Goal: Task Accomplishment & Management: Manage account settings

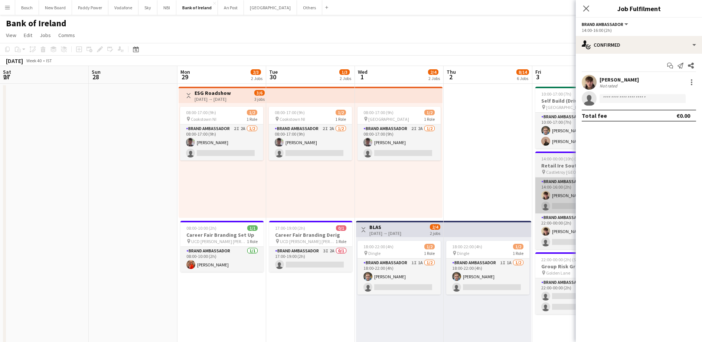
scroll to position [0, 202]
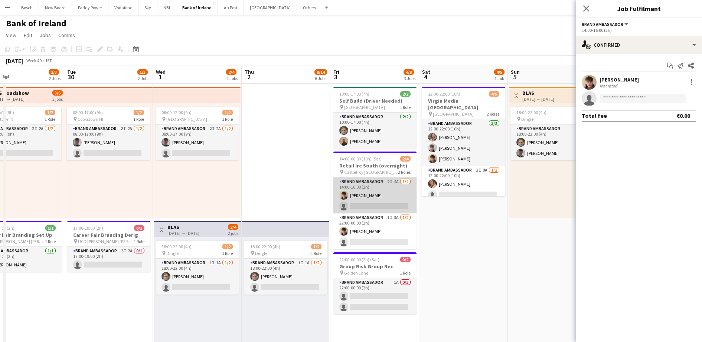
click at [354, 206] on app-card-role "Brand Ambassador 2I 4A [DATE] 14:00-16:00 (2h) [PERSON_NAME] single-neutral-act…" at bounding box center [374, 196] width 83 height 36
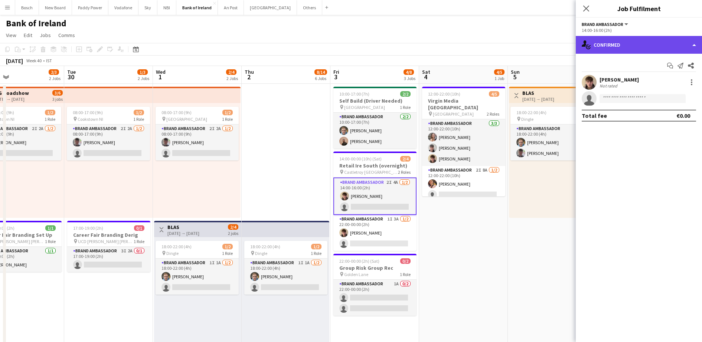
click at [625, 48] on div "single-neutral-actions-check-2 Confirmed" at bounding box center [638, 45] width 126 height 18
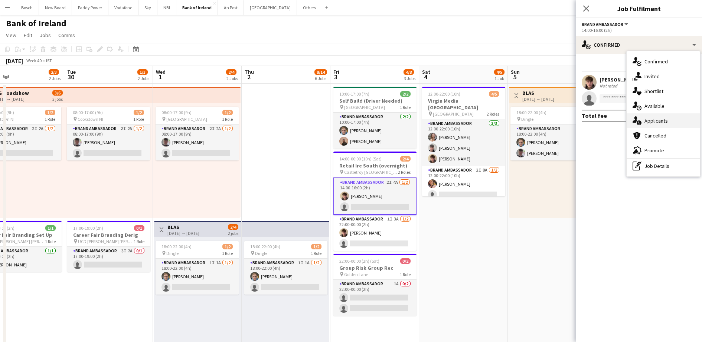
click at [649, 120] on span "Applicants" at bounding box center [655, 121] width 23 height 7
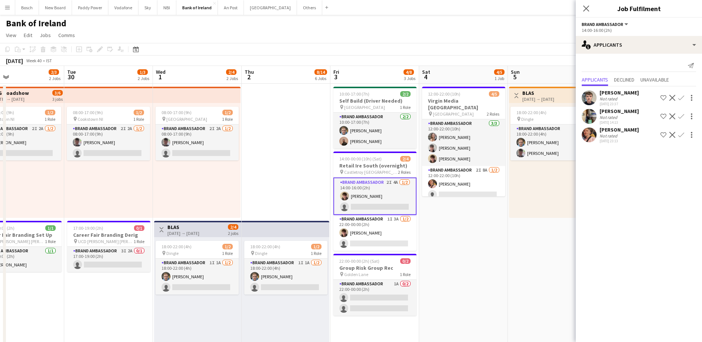
click at [681, 135] on app-icon "Confirm" at bounding box center [681, 135] width 6 height 6
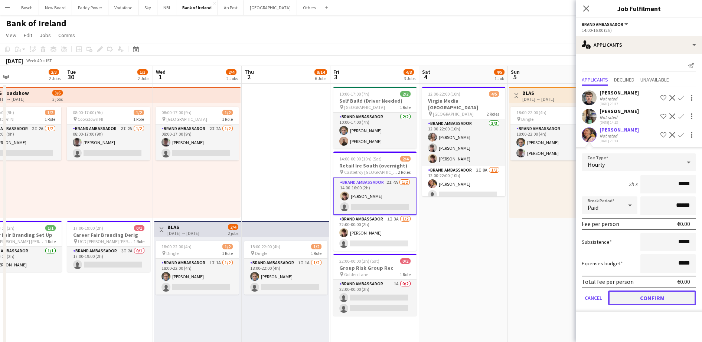
click at [642, 302] on button "Confirm" at bounding box center [652, 298] width 88 height 15
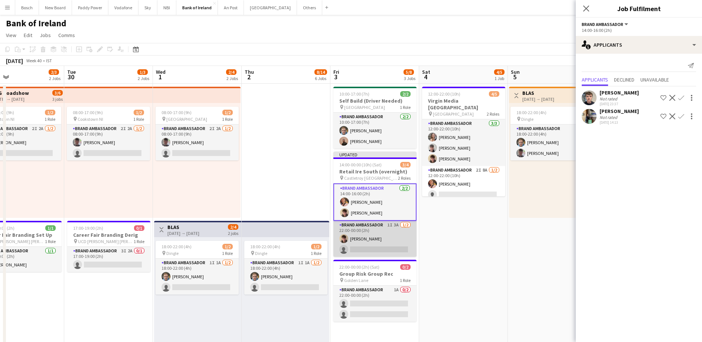
click at [387, 241] on app-card-role "Brand Ambassador 1I 3A [DATE] 22:00-00:00 (2h) [PERSON_NAME] single-neutral-act…" at bounding box center [374, 239] width 83 height 36
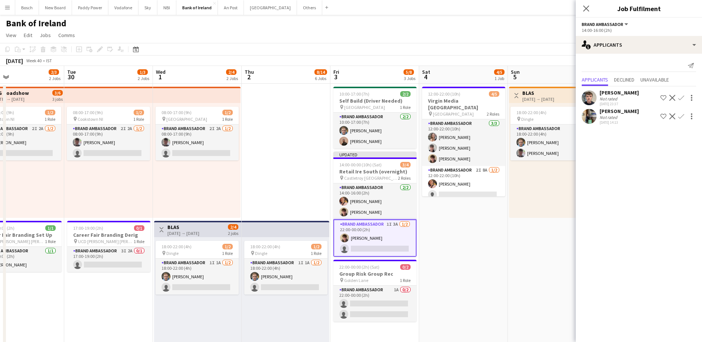
click at [394, 238] on app-card-role "Brand Ambassador 1I 3A [DATE] 22:00-00:00 (2h) [PERSON_NAME] single-neutral-act…" at bounding box center [374, 238] width 83 height 37
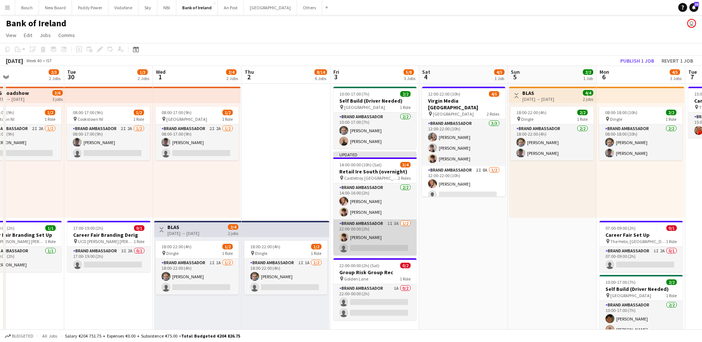
click at [394, 238] on app-card-role "Brand Ambassador 1I 3A [DATE] 22:00-00:00 (2h) [PERSON_NAME] single-neutral-act…" at bounding box center [374, 238] width 83 height 36
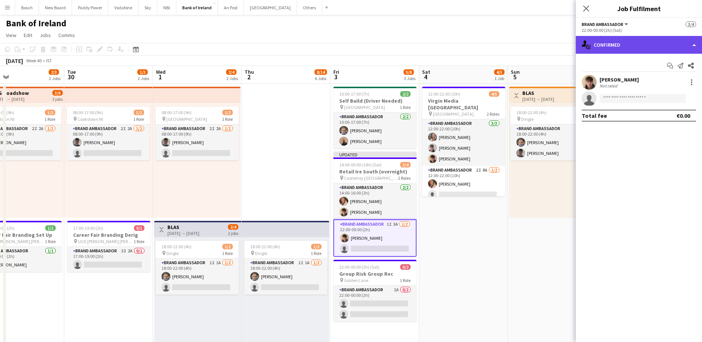
click at [621, 42] on div "single-neutral-actions-check-2 Confirmed" at bounding box center [638, 45] width 126 height 18
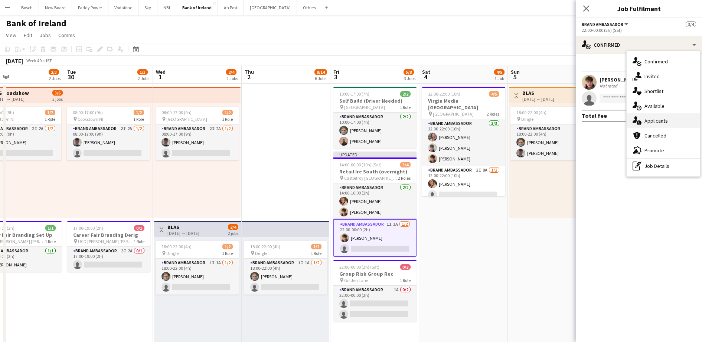
click at [669, 118] on div "single-neutral-actions-information Applicants" at bounding box center [662, 121] width 73 height 15
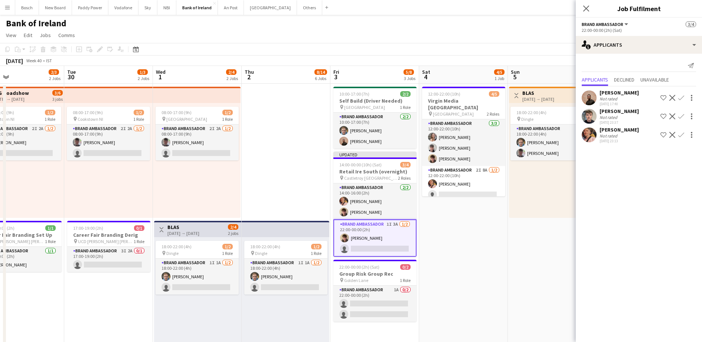
click at [675, 130] on div "[PERSON_NAME] rated [DATE] 23:13 Shortlist crew Decline Confirm" at bounding box center [638, 135] width 126 height 17
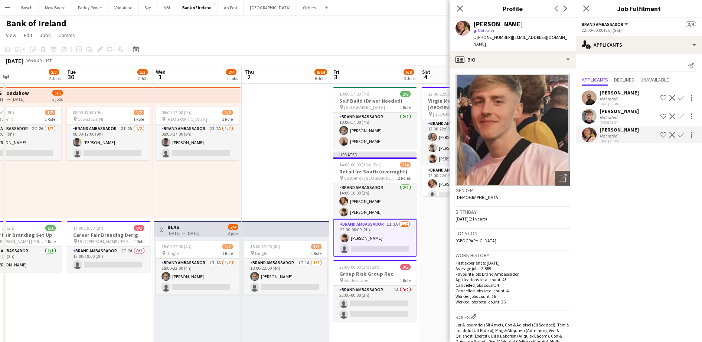
click at [683, 133] on app-icon "Confirm" at bounding box center [681, 135] width 6 height 6
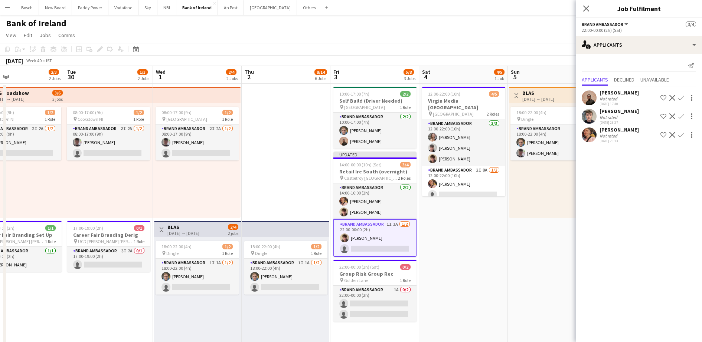
click at [680, 136] on app-icon "Confirm" at bounding box center [681, 135] width 6 height 6
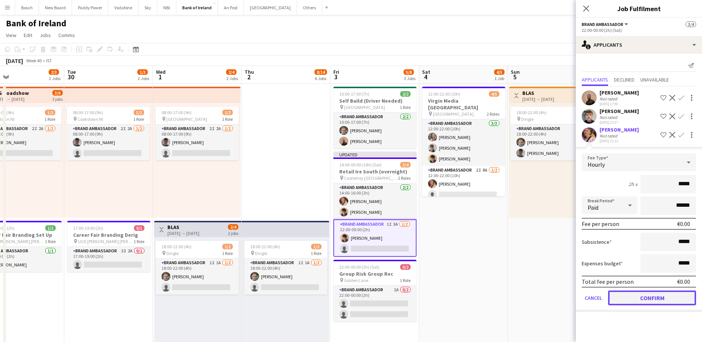
click at [649, 293] on button "Confirm" at bounding box center [652, 298] width 88 height 15
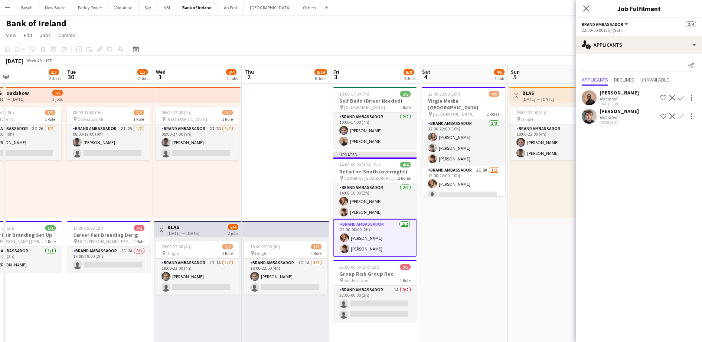
click at [531, 59] on div "[DATE] Week 40 • IST Publish 1 job Revert 1 job" at bounding box center [351, 61] width 702 height 10
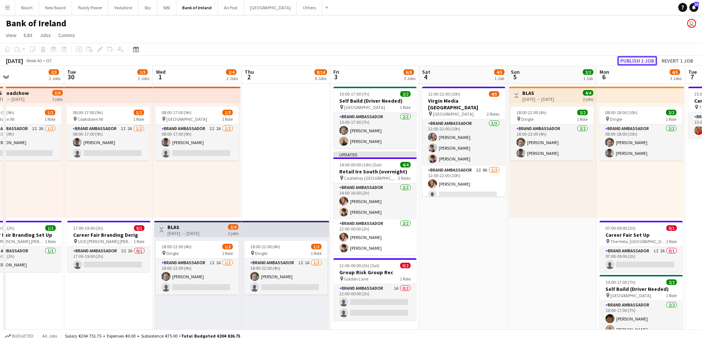
click at [637, 58] on button "Publish 1 job" at bounding box center [637, 61] width 40 height 10
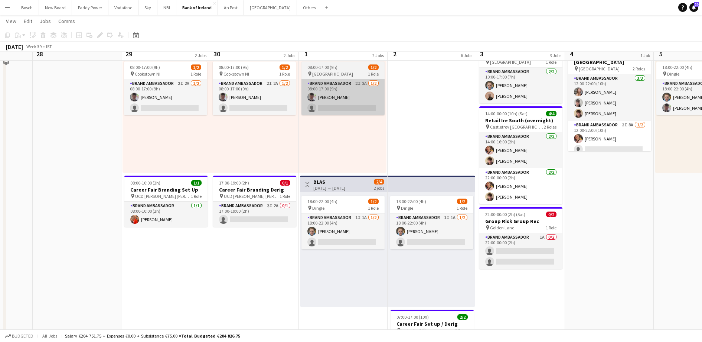
scroll to position [33, 0]
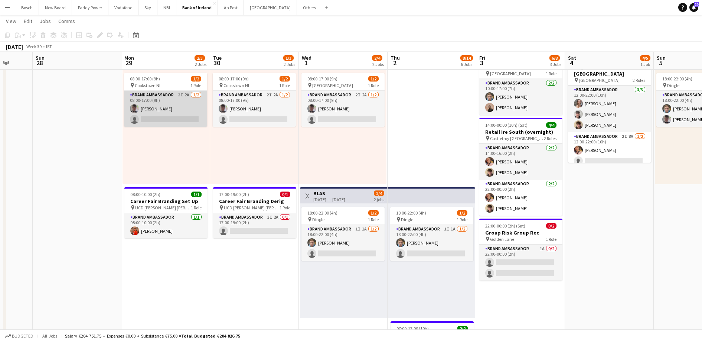
click at [174, 108] on app-card-role "Brand Ambassador 2I 2A [DATE] 08:00-17:00 (9h) [PERSON_NAME] single-neutral-act…" at bounding box center [165, 109] width 83 height 36
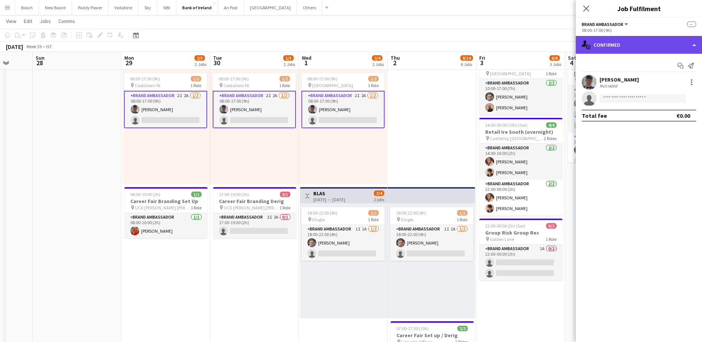
click at [615, 39] on div "single-neutral-actions-check-2 Confirmed" at bounding box center [638, 45] width 126 height 18
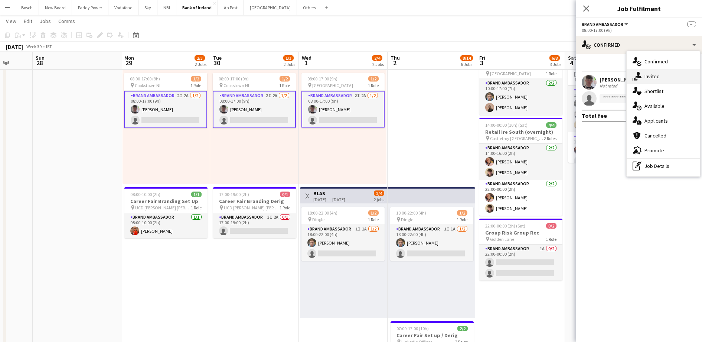
click at [649, 76] on span "Invited" at bounding box center [651, 76] width 15 height 7
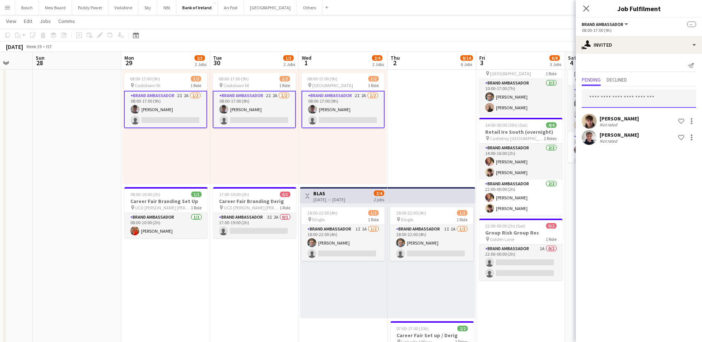
click at [609, 93] on input "text" at bounding box center [638, 98] width 114 height 19
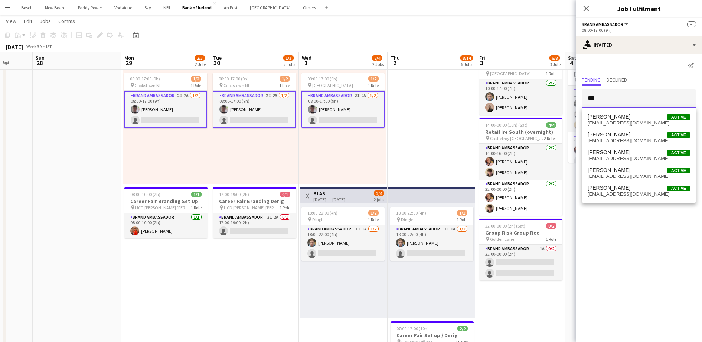
type input "***"
click at [622, 140] on span "[EMAIL_ADDRESS][DOMAIN_NAME]" at bounding box center [638, 141] width 102 height 6
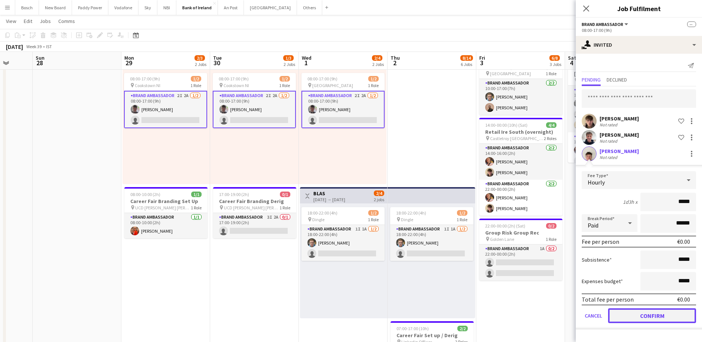
click at [639, 317] on button "Confirm" at bounding box center [652, 316] width 88 height 15
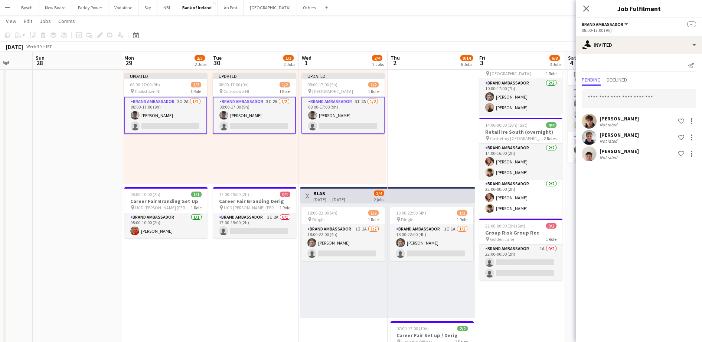
click at [528, 28] on app-page-menu "View Day view expanded Day view collapsed Month view Date picker Jump to [DATE]…" at bounding box center [351, 22] width 702 height 14
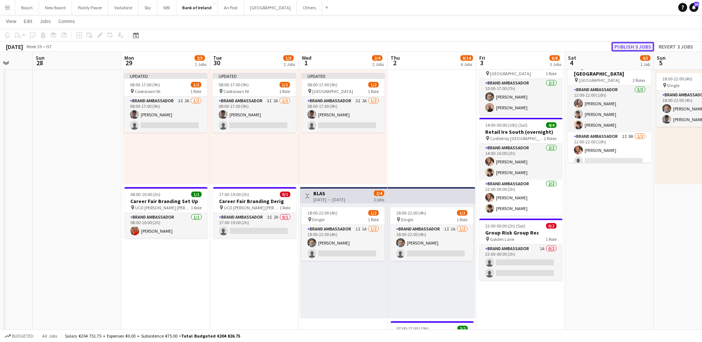
click at [637, 43] on button "Publish 3 jobs" at bounding box center [632, 47] width 43 height 10
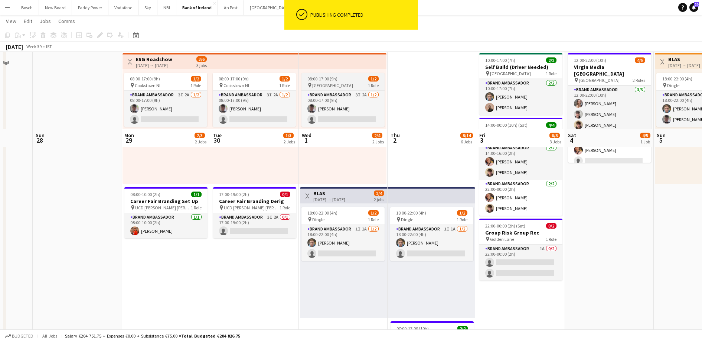
scroll to position [140, 0]
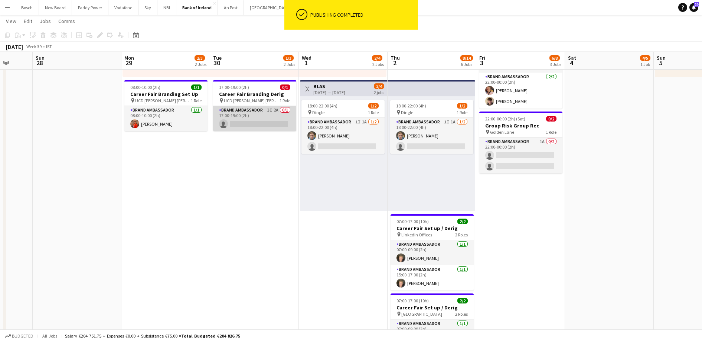
click at [273, 131] on app-card-role "Brand Ambassador 3I 2A 0/1 17:00-19:00 (2h) single-neutral-actions" at bounding box center [254, 118] width 83 height 25
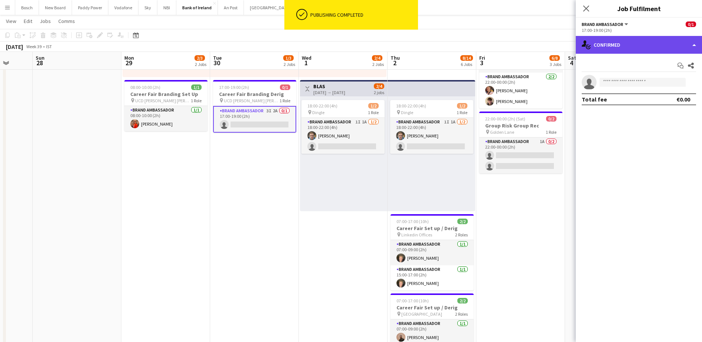
click at [620, 49] on div "single-neutral-actions-check-2 Confirmed" at bounding box center [638, 45] width 126 height 18
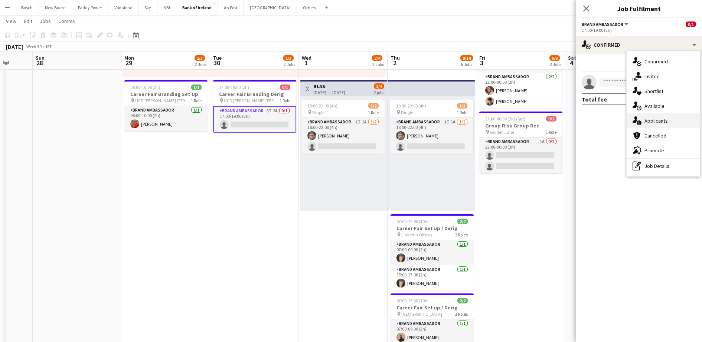
click at [646, 123] on span "Applicants" at bounding box center [655, 121] width 23 height 7
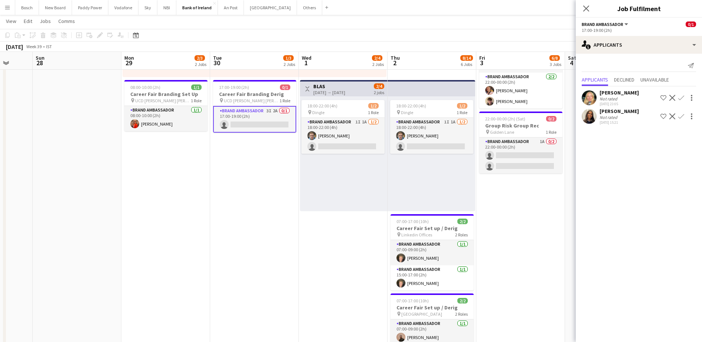
click at [682, 115] on app-icon "Confirm" at bounding box center [681, 117] width 6 height 6
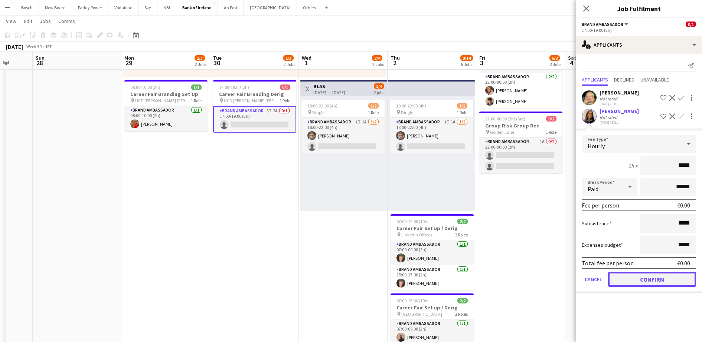
click at [639, 279] on button "Confirm" at bounding box center [652, 279] width 88 height 15
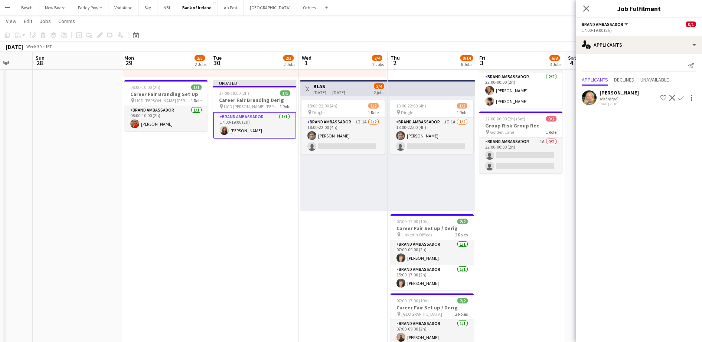
click at [534, 36] on app-toolbar "Copy Paste Paste Ctrl+V Paste with crew Ctrl+Shift+V Paste linked Job [GEOGRAPH…" at bounding box center [351, 35] width 702 height 13
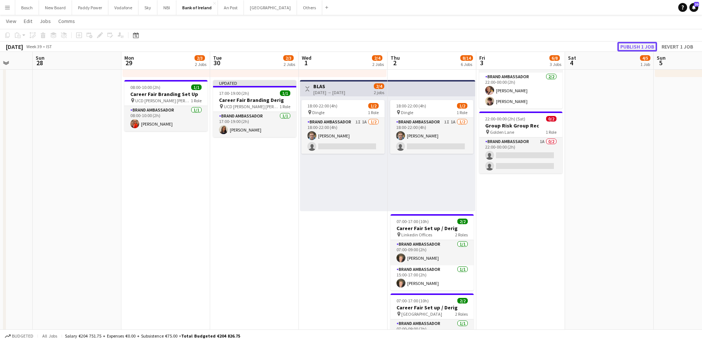
click at [647, 45] on button "Publish 1 job" at bounding box center [637, 47] width 40 height 10
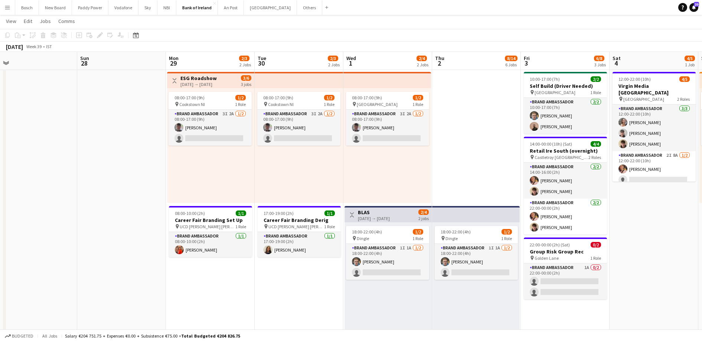
scroll to position [13, 0]
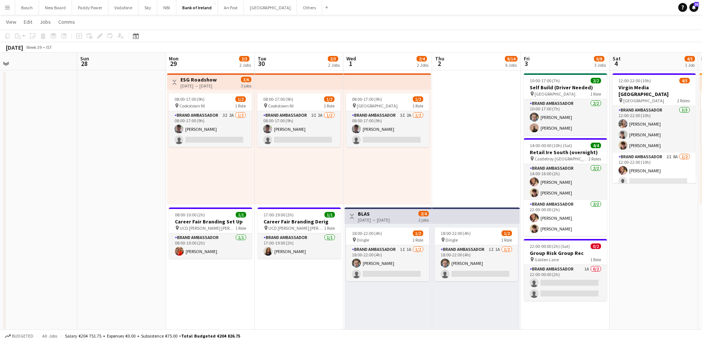
click at [384, 287] on div "18:00-22:00 (4h) 1/2 pin Dingle 1 Role Brand Ambassador 1I 1A [DATE] 18:00-22:0…" at bounding box center [387, 281] width 87 height 115
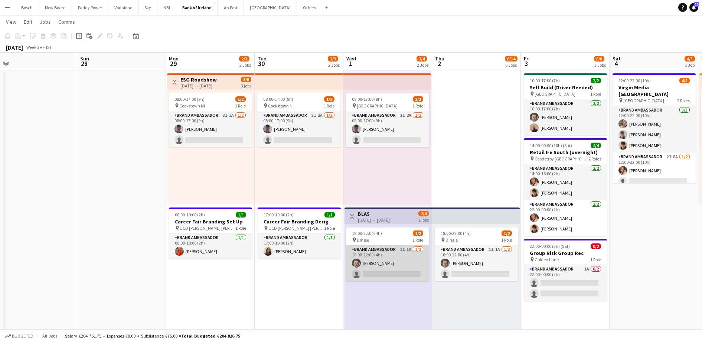
click at [405, 263] on app-card-role "Brand Ambassador 1I 1A [DATE] 18:00-22:00 (4h) [PERSON_NAME] single-neutral-act…" at bounding box center [387, 264] width 83 height 36
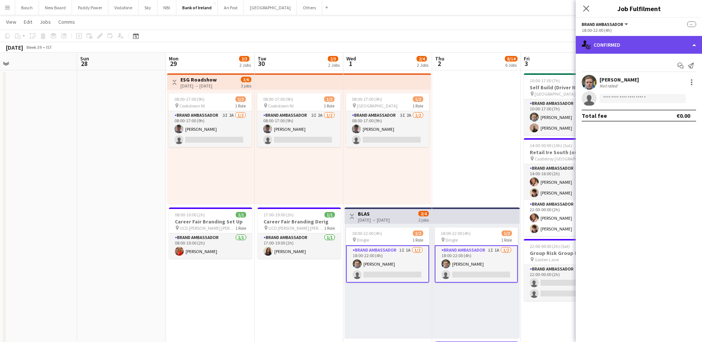
click at [630, 36] on div "single-neutral-actions-check-2 Confirmed" at bounding box center [638, 45] width 126 height 18
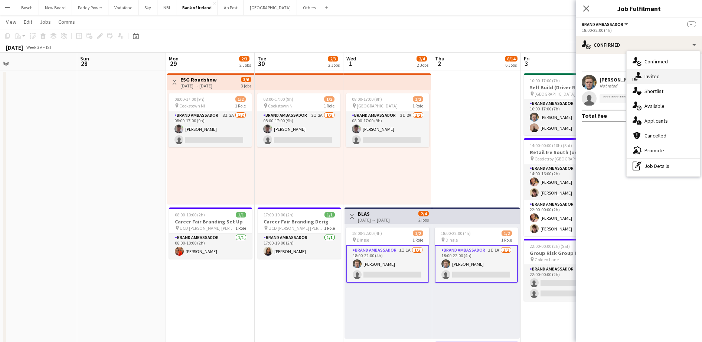
click at [642, 70] on div "single-neutral-actions-share-1 Invited" at bounding box center [662, 76] width 73 height 15
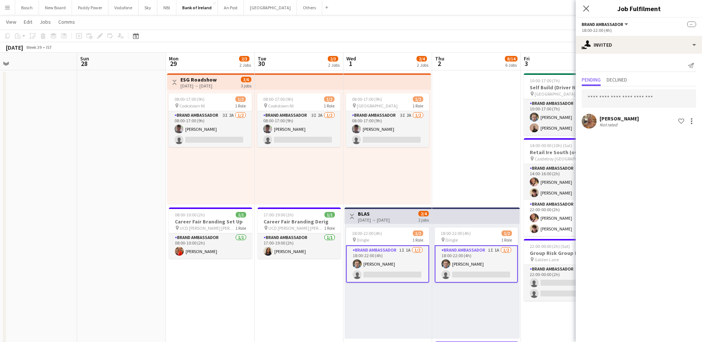
click at [511, 30] on app-toolbar "Copy Paste Paste Ctrl+V Paste with crew Ctrl+Shift+V Paste linked Job [GEOGRAPH…" at bounding box center [351, 36] width 702 height 13
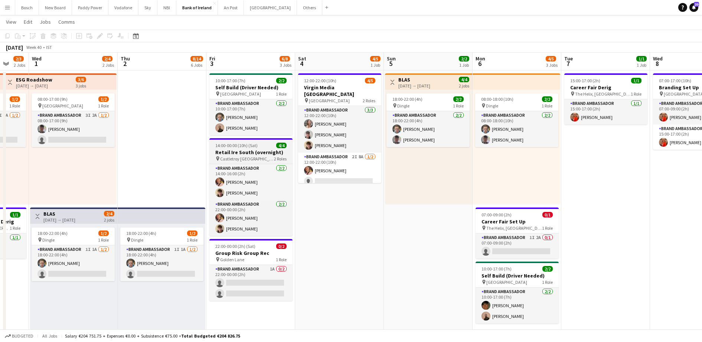
scroll to position [0, 236]
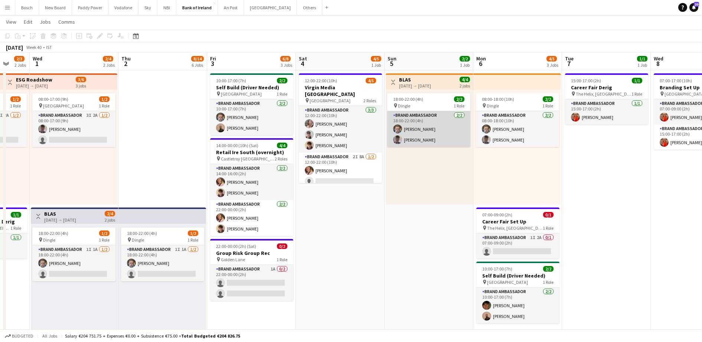
click at [427, 128] on app-card-role "Brand Ambassador [DATE] 18:00-22:00 (4h) [PERSON_NAME] [PERSON_NAME]" at bounding box center [428, 129] width 83 height 36
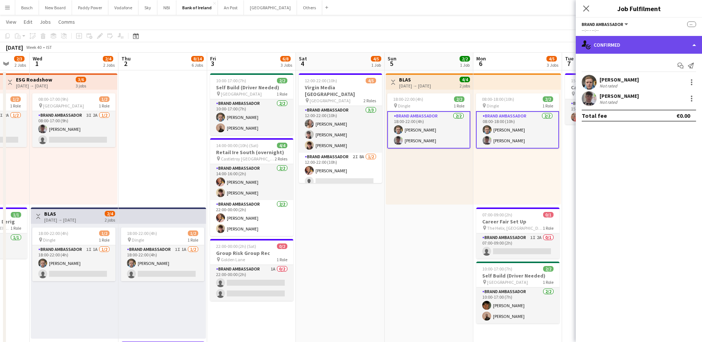
click at [632, 49] on div "single-neutral-actions-check-2 Confirmed" at bounding box center [638, 45] width 126 height 18
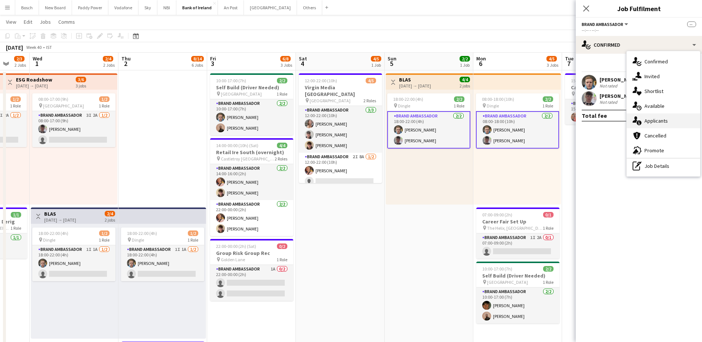
click at [651, 121] on span "Applicants" at bounding box center [655, 121] width 23 height 7
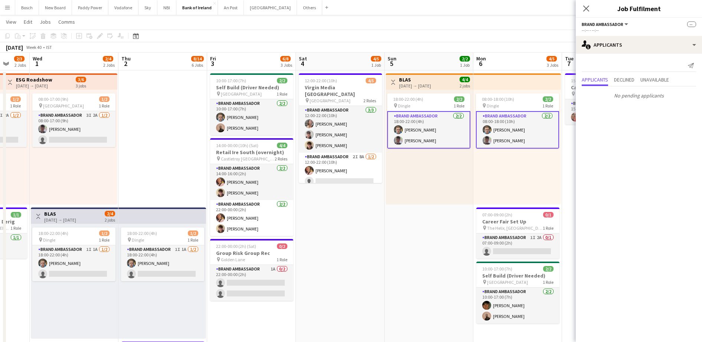
click at [509, 34] on app-toolbar "Copy Paste Paste Ctrl+V Paste with crew Ctrl+Shift+V Paste linked Job [GEOGRAPH…" at bounding box center [351, 36] width 702 height 13
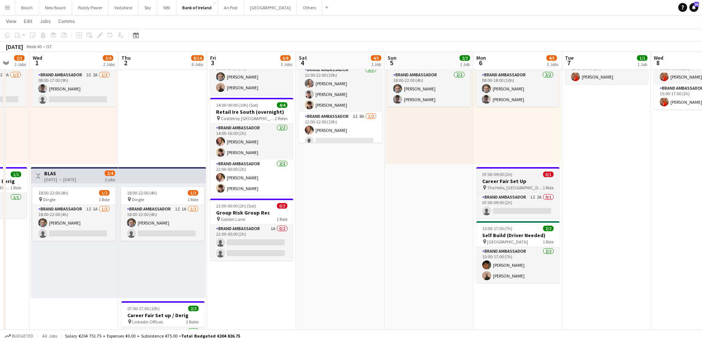
scroll to position [52, 0]
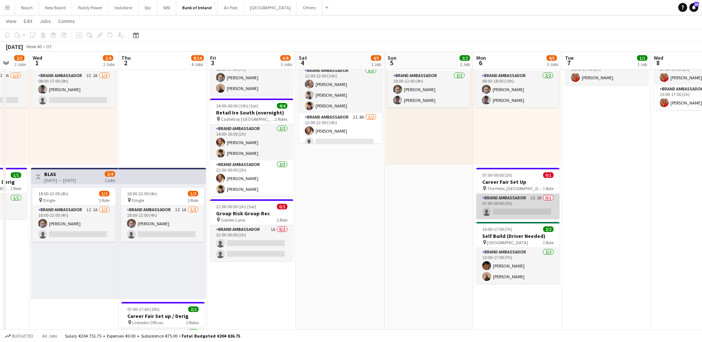
click at [526, 210] on app-card-role "Brand Ambassador 1I 2A 0/1 07:00-09:00 (2h) single-neutral-actions" at bounding box center [517, 206] width 83 height 25
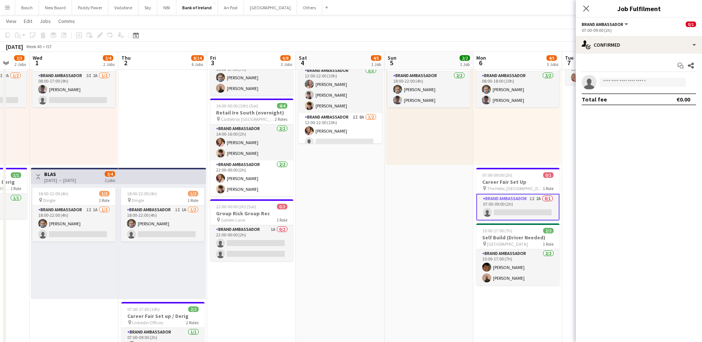
click at [529, 33] on app-toolbar "Copy Paste Paste Ctrl+V Paste with crew Ctrl+Shift+V Paste linked Job [GEOGRAPH…" at bounding box center [351, 35] width 702 height 13
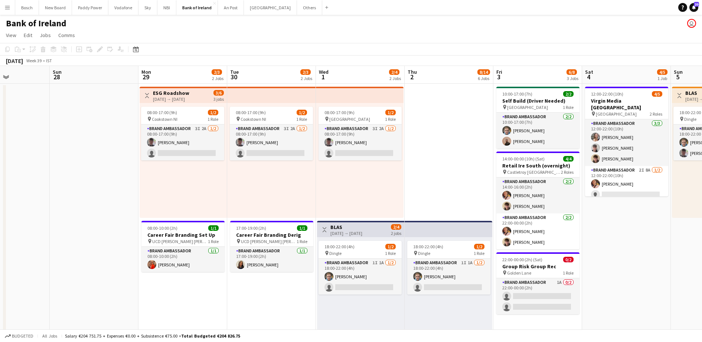
scroll to position [0, 216]
click at [204, 146] on app-card-role "Brand Ambassador 3I 2A [DATE] 08:00-17:00 (9h) [PERSON_NAME] single-neutral-act…" at bounding box center [182, 143] width 83 height 36
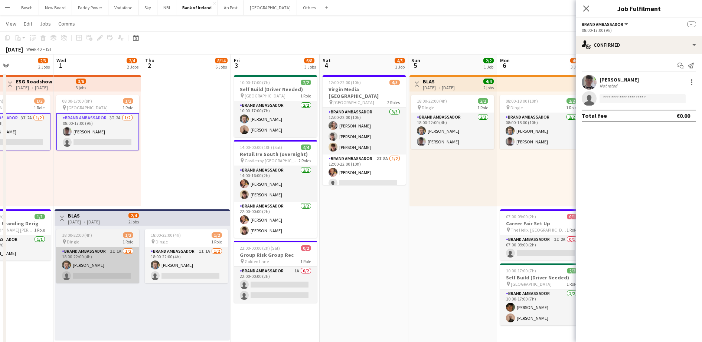
scroll to position [0, 0]
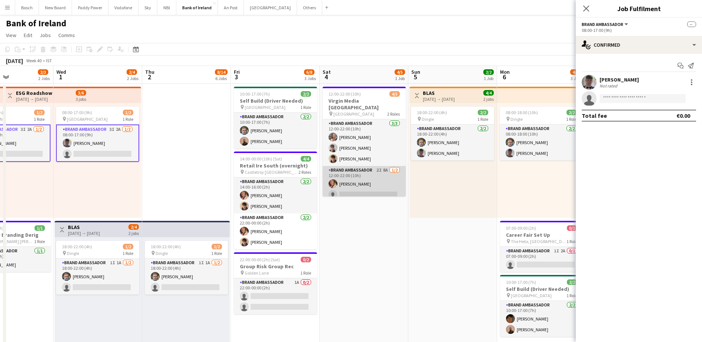
click at [346, 167] on app-card-role "Brand Ambassador 2I 8A [DATE] 12:00-22:00 (10h) [PERSON_NAME] single-neutral-ac…" at bounding box center [363, 184] width 83 height 36
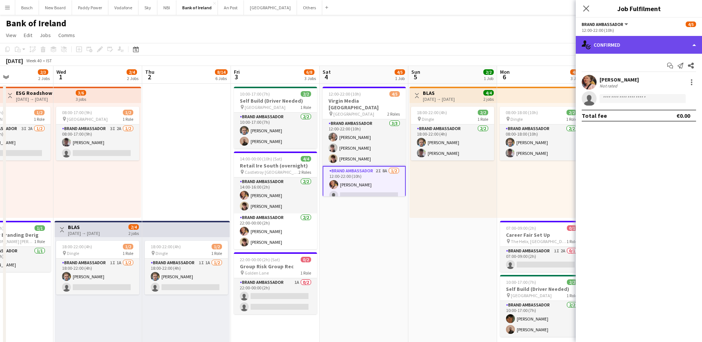
click at [652, 42] on div "single-neutral-actions-check-2 Confirmed" at bounding box center [638, 45] width 126 height 18
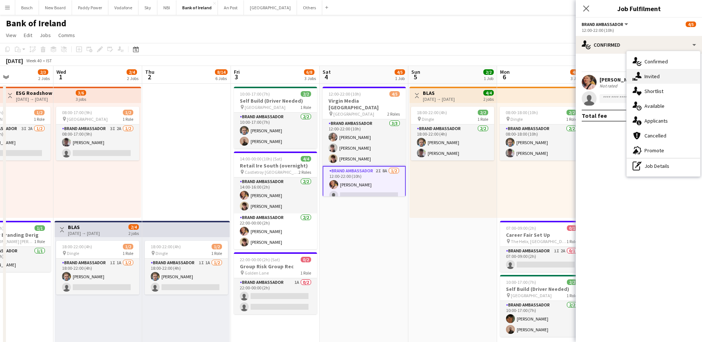
click at [653, 75] on span "Invited" at bounding box center [651, 76] width 15 height 7
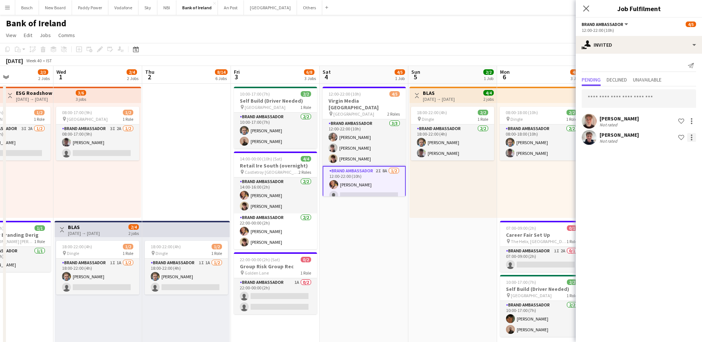
click at [694, 137] on div at bounding box center [691, 137] width 9 height 9
click at [674, 168] on span "Send notification" at bounding box center [668, 169] width 44 height 6
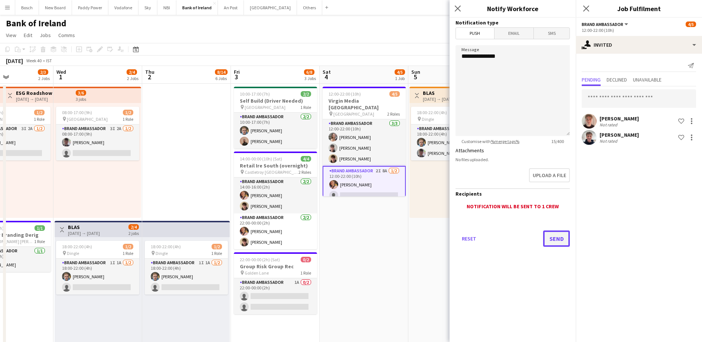
click at [566, 243] on button "Send" at bounding box center [556, 239] width 27 height 16
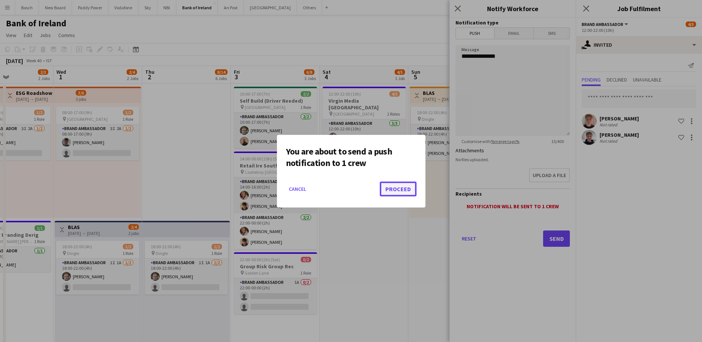
click at [400, 188] on button "Proceed" at bounding box center [398, 189] width 37 height 15
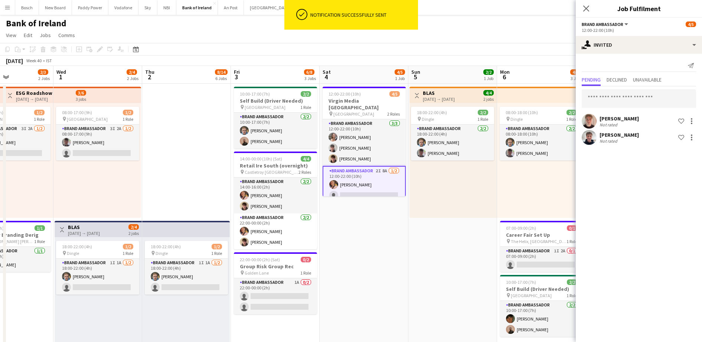
click at [445, 27] on div "Bank of Ireland user" at bounding box center [351, 22] width 702 height 14
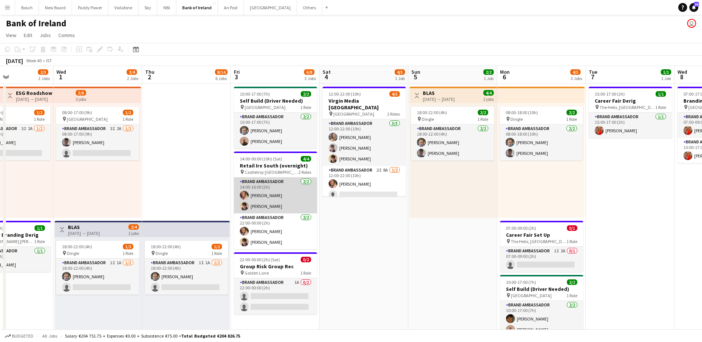
click at [279, 199] on app-card-role "Brand Ambassador [DATE] 14:00-16:00 (2h) [PERSON_NAME] [PERSON_NAME]" at bounding box center [275, 196] width 83 height 36
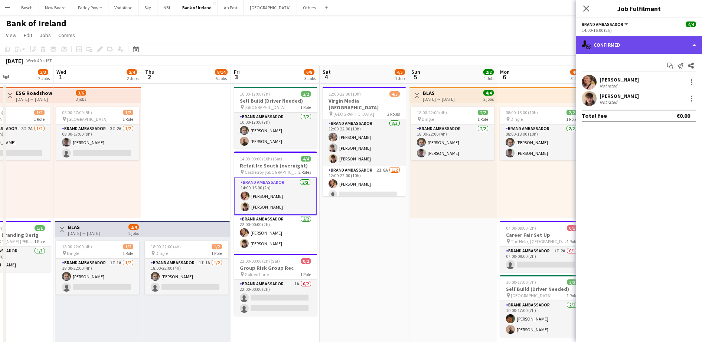
click at [627, 46] on div "single-neutral-actions-check-2 Confirmed" at bounding box center [638, 45] width 126 height 18
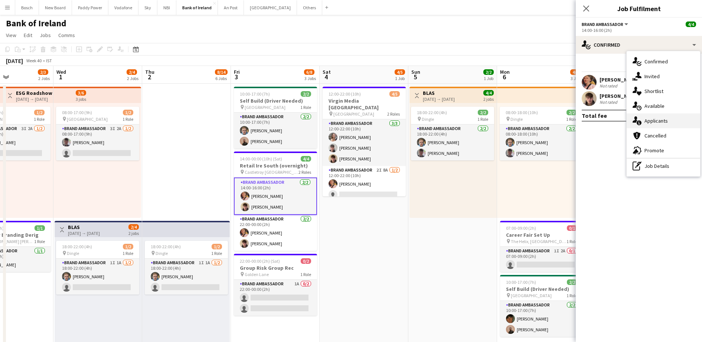
click at [639, 120] on icon "single-neutral-actions-information" at bounding box center [636, 121] width 9 height 9
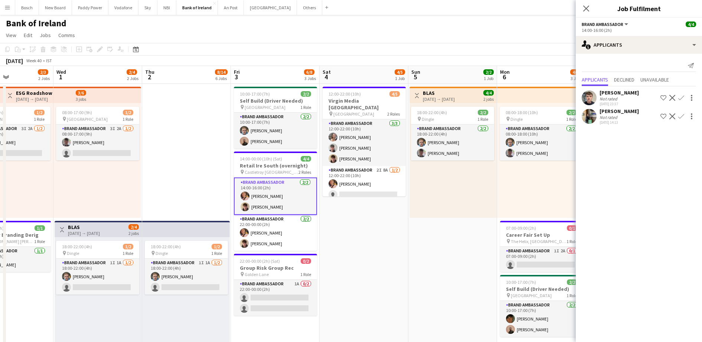
click at [496, 48] on app-toolbar "Copy Paste Paste Ctrl+V Paste with crew Ctrl+Shift+V Paste linked Job [GEOGRAPH…" at bounding box center [351, 49] width 702 height 13
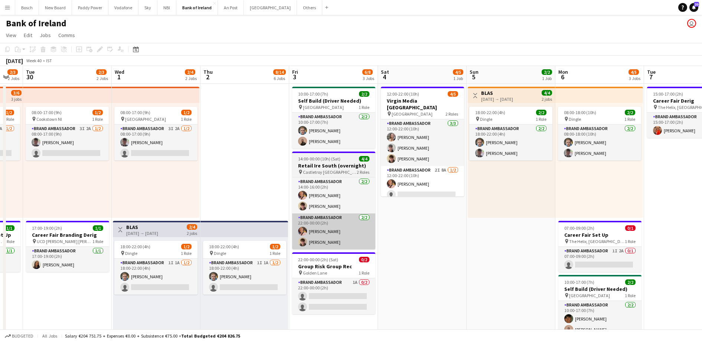
scroll to position [0, 155]
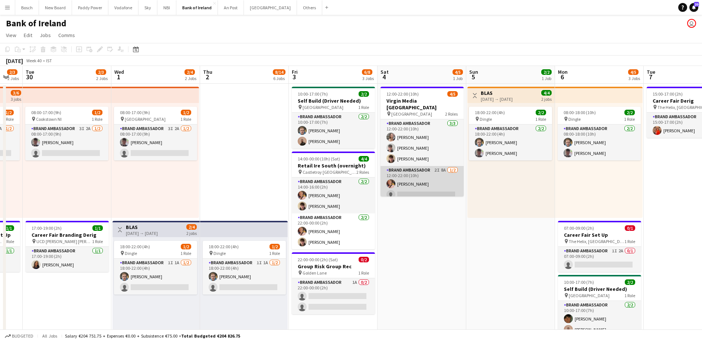
click at [416, 181] on app-card-role "Brand Ambassador 2I 8A [DATE] 12:00-22:00 (10h) [PERSON_NAME] single-neutral-ac…" at bounding box center [421, 184] width 83 height 36
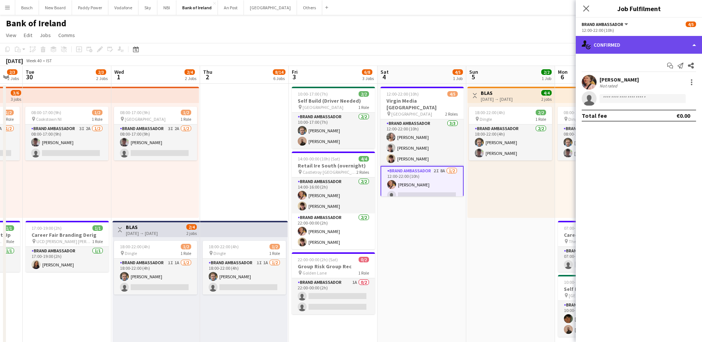
click at [656, 40] on div "single-neutral-actions-check-2 Confirmed" at bounding box center [638, 45] width 126 height 18
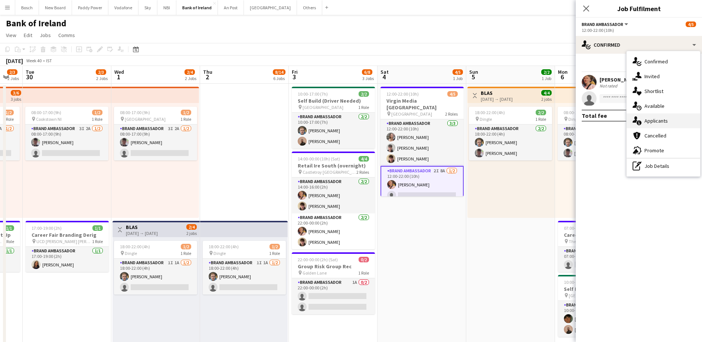
click at [667, 123] on div "single-neutral-actions-information Applicants" at bounding box center [662, 121] width 73 height 15
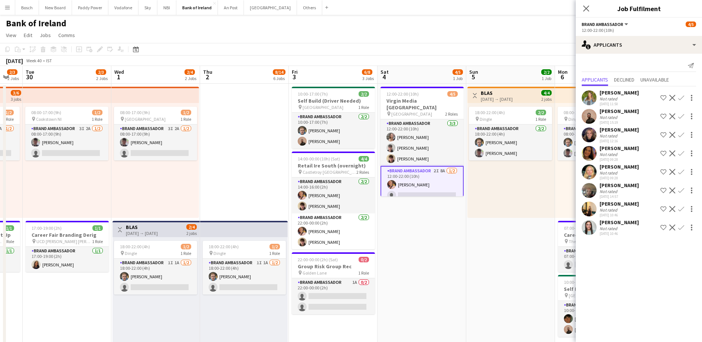
click at [503, 45] on app-toolbar "Copy Paste Paste Ctrl+V Paste with crew Ctrl+Shift+V Paste linked Job [GEOGRAPH…" at bounding box center [351, 49] width 702 height 13
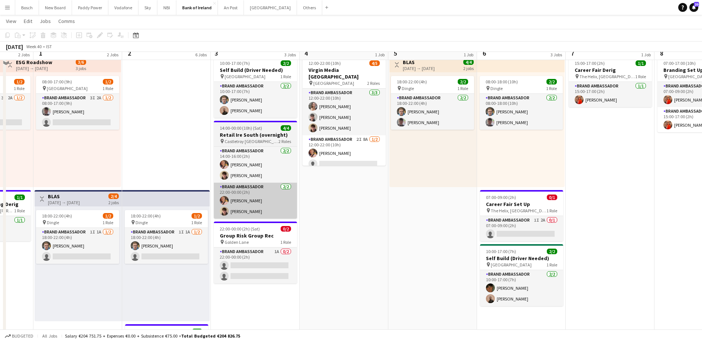
scroll to position [0, 0]
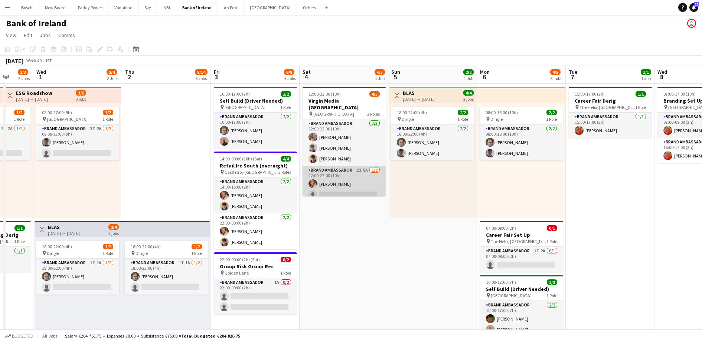
click at [346, 170] on app-card-role "Brand Ambassador 2I 8A [DATE] 12:00-22:00 (10h) [PERSON_NAME] single-neutral-ac…" at bounding box center [343, 184] width 83 height 36
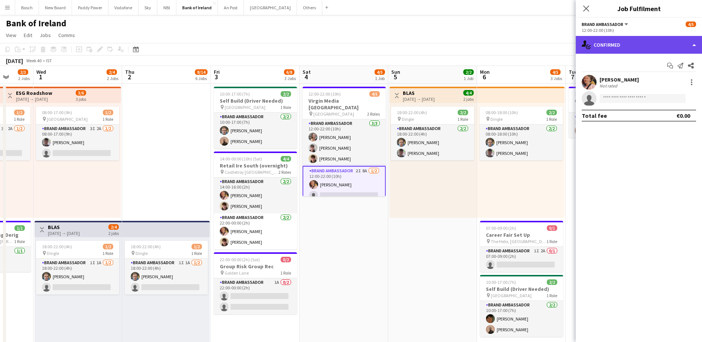
click at [608, 42] on div "single-neutral-actions-check-2 Confirmed" at bounding box center [638, 45] width 126 height 18
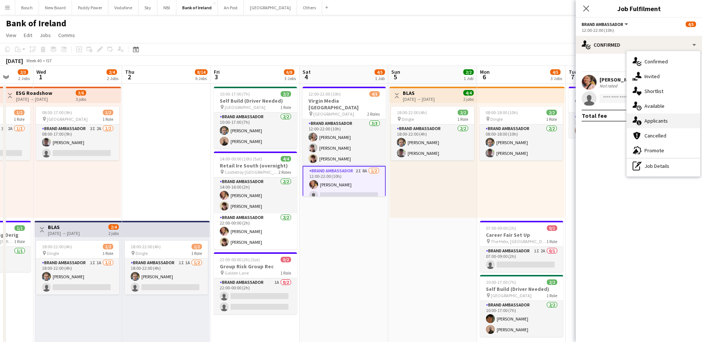
click at [663, 117] on div "single-neutral-actions-information Applicants" at bounding box center [662, 121] width 73 height 15
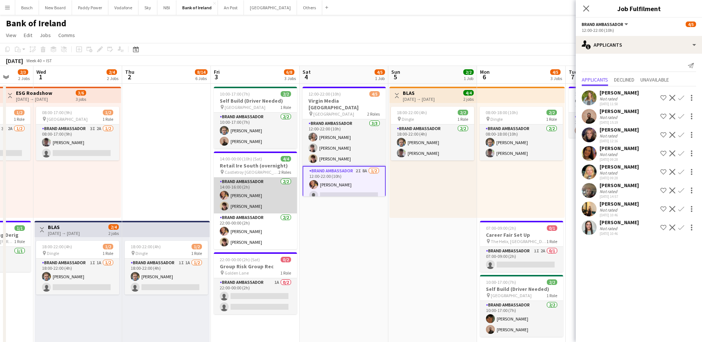
click at [240, 193] on app-card-role "Brand Ambassador [DATE] 14:00-16:00 (2h) [PERSON_NAME] [PERSON_NAME]" at bounding box center [255, 196] width 83 height 36
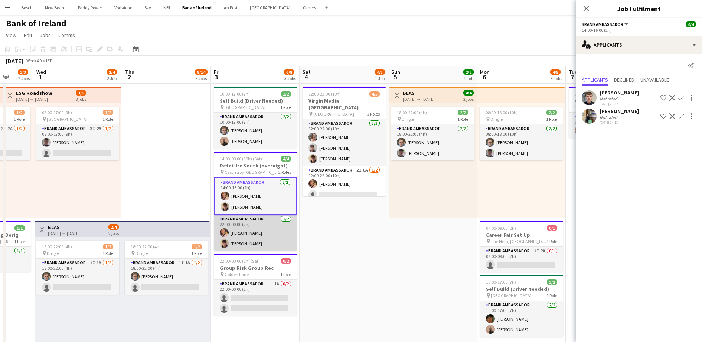
click at [235, 239] on app-card-role "Brand Ambassador [DATE] 22:00-00:00 (2h) [PERSON_NAME] [PERSON_NAME]" at bounding box center [255, 233] width 83 height 36
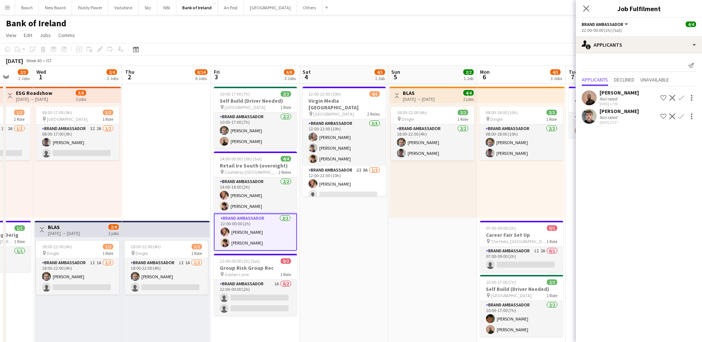
click at [374, 30] on app-page-menu "View Day view expanded Day view collapsed Month view Date picker Jump to [DATE]…" at bounding box center [351, 36] width 702 height 14
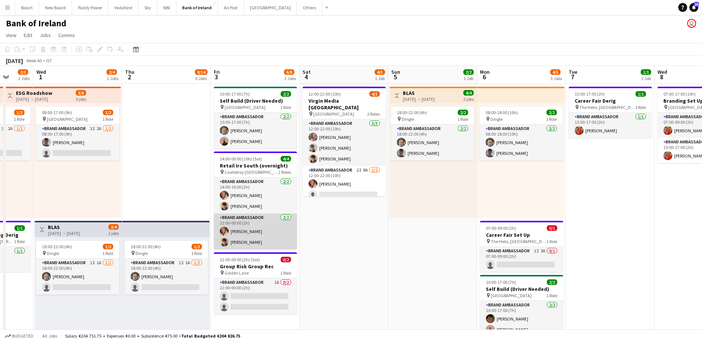
click at [242, 227] on app-card-role "Brand Ambassador [DATE] 22:00-00:00 (2h) [PERSON_NAME] [PERSON_NAME]" at bounding box center [255, 232] width 83 height 36
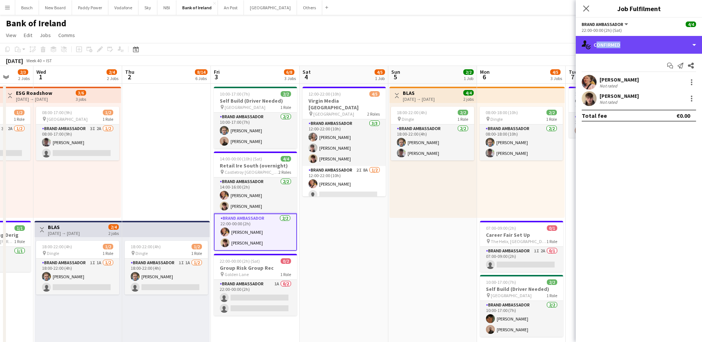
drag, startPoint x: 626, startPoint y: 43, endPoint x: 657, endPoint y: 65, distance: 38.2
click at [657, 65] on div "single-neutral-actions-check-2 Confirmed single-neutral-actions-check-2 Confirm…" at bounding box center [638, 189] width 126 height 306
drag, startPoint x: 657, startPoint y: 65, endPoint x: 649, endPoint y: 51, distance: 16.3
click at [649, 51] on div "single-neutral-actions-check-2 Confirmed" at bounding box center [638, 45] width 126 height 18
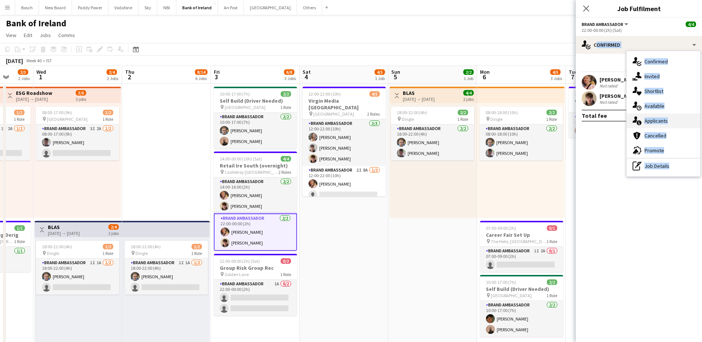
click at [653, 119] on span "Applicants" at bounding box center [655, 121] width 23 height 7
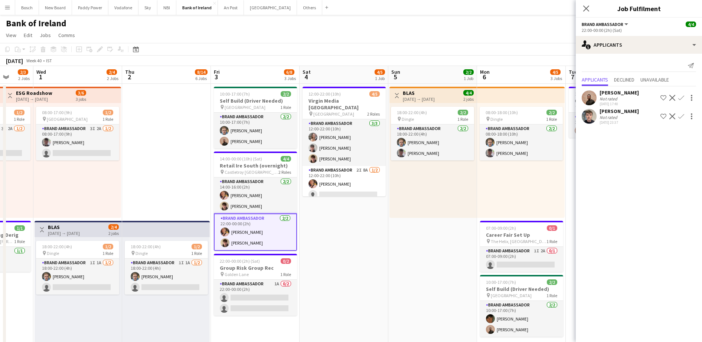
click at [621, 113] on div "[PERSON_NAME]" at bounding box center [618, 111] width 39 height 7
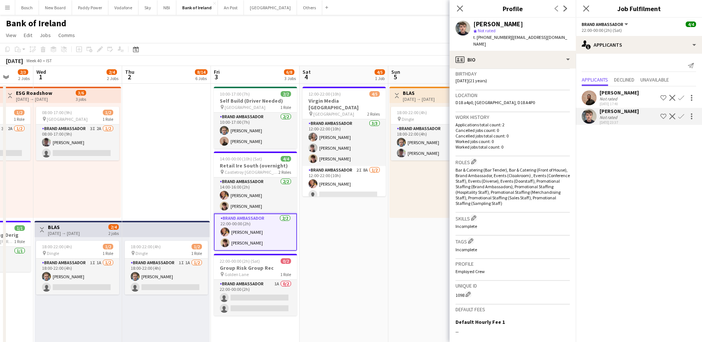
scroll to position [225, 0]
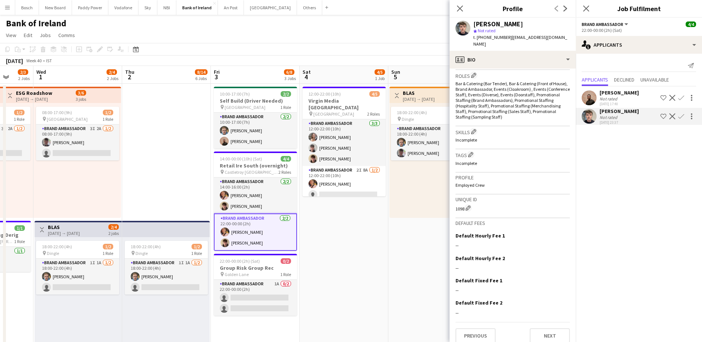
click at [389, 60] on div "[DATE] Week 40 • IST" at bounding box center [351, 61] width 702 height 10
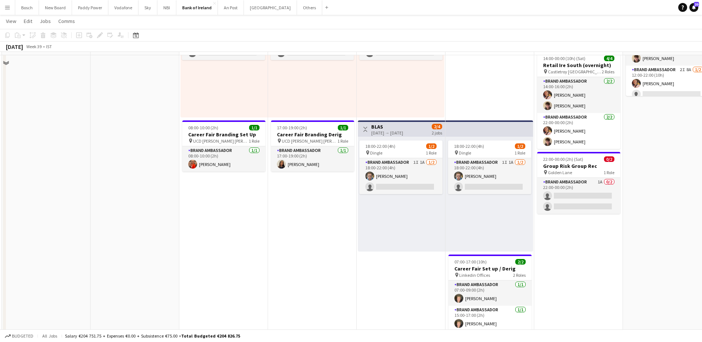
scroll to position [81, 0]
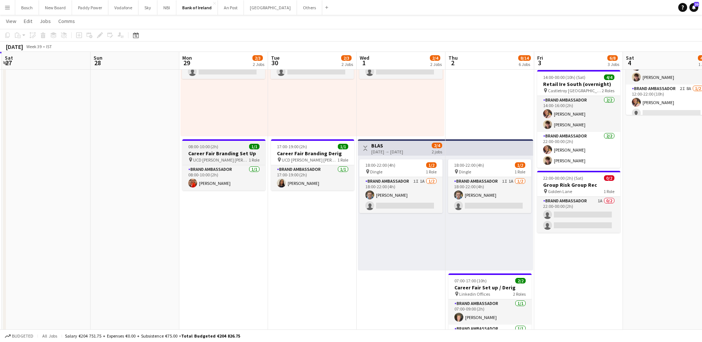
click at [221, 160] on span "UCD [PERSON_NAME] [PERSON_NAME]" at bounding box center [221, 160] width 56 height 6
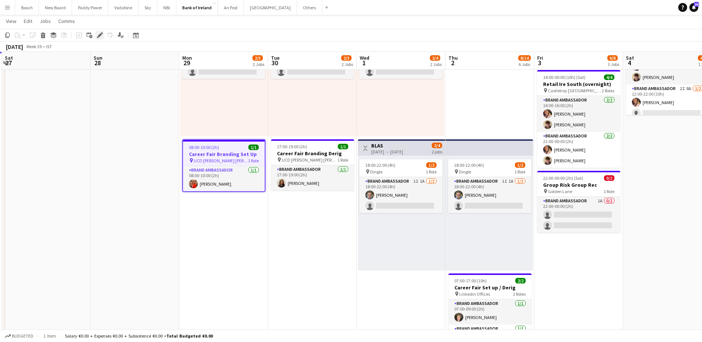
click at [100, 34] on icon at bounding box center [100, 35] width 4 height 4
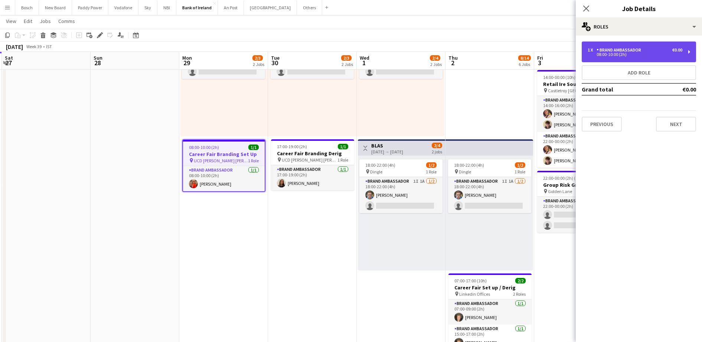
click at [626, 49] on div "Brand Ambassador" at bounding box center [619, 49] width 47 height 5
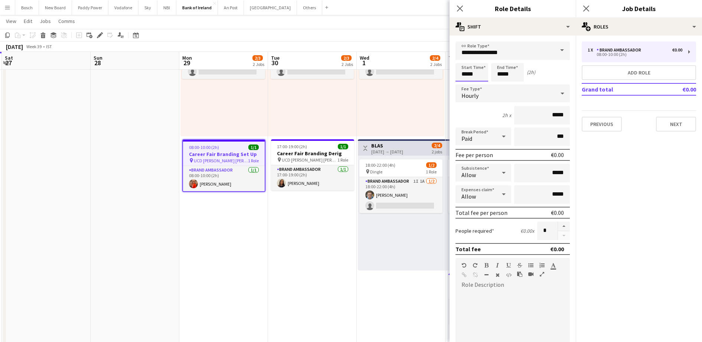
click at [478, 71] on input "*****" at bounding box center [471, 72] width 33 height 19
type input "*****"
click at [505, 74] on input "*****" at bounding box center [507, 72] width 33 height 19
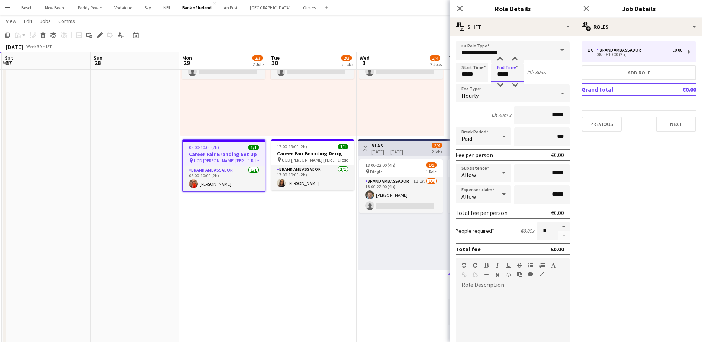
click at [505, 74] on input "*****" at bounding box center [507, 72] width 33 height 19
type input "*****"
click at [368, 17] on app-page-menu "View Day view expanded Day view collapsed Month view Date picker Jump to [DATE]…" at bounding box center [351, 22] width 702 height 14
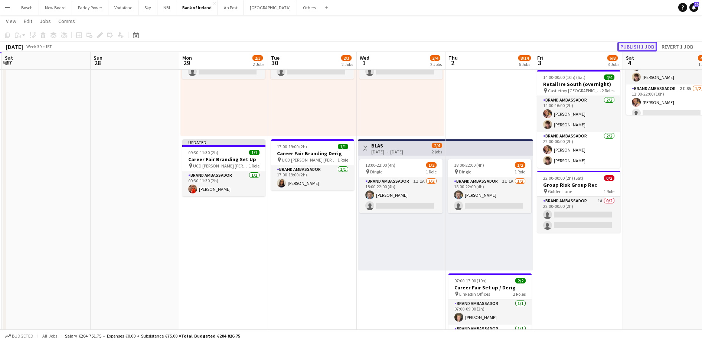
click at [627, 46] on button "Publish 1 job" at bounding box center [637, 47] width 40 height 10
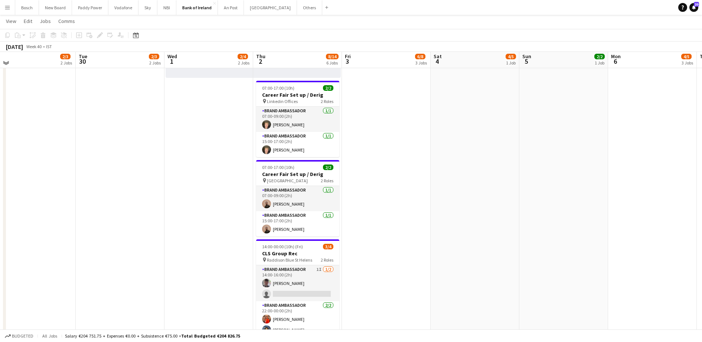
scroll to position [272, 0]
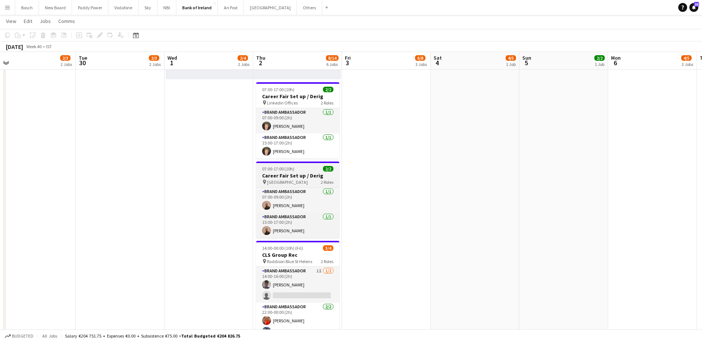
click at [281, 177] on h3 "Career Fair Set up / Derig" at bounding box center [297, 176] width 83 height 7
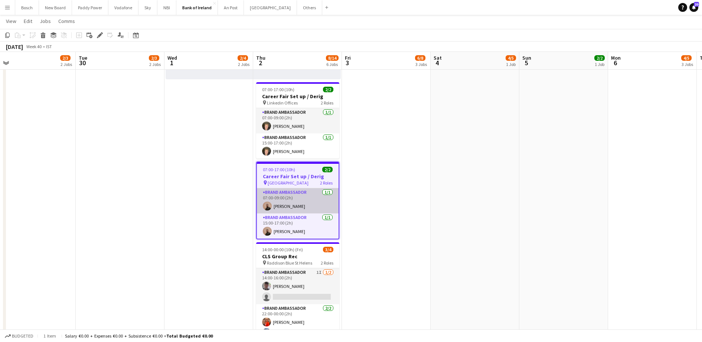
click at [286, 191] on app-card-role "Brand Ambassador [DATE] 07:00-09:00 (2h) [PERSON_NAME]" at bounding box center [298, 200] width 82 height 25
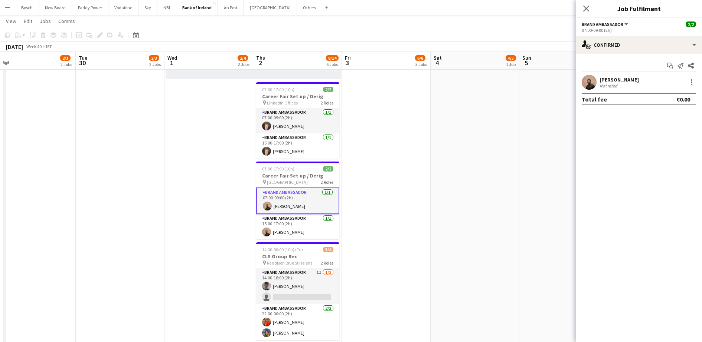
click at [632, 19] on app-options-switcher "Brand Ambassador All roles Brand Ambassador [DATE] 07:00-09:00 (2h)" at bounding box center [638, 27] width 126 height 18
click at [633, 35] on app-options-switcher "Brand Ambassador All roles Brand Ambassador [DATE] 07:00-09:00 (2h)" at bounding box center [638, 27] width 126 height 18
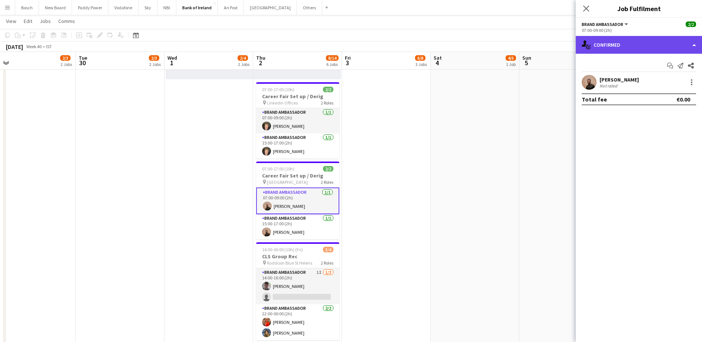
click at [633, 40] on div "single-neutral-actions-check-2 Confirmed" at bounding box center [638, 45] width 126 height 18
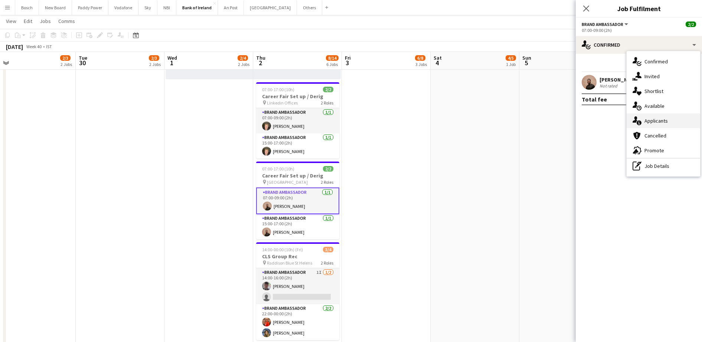
click at [664, 114] on div "single-neutral-actions-information Applicants" at bounding box center [662, 121] width 73 height 15
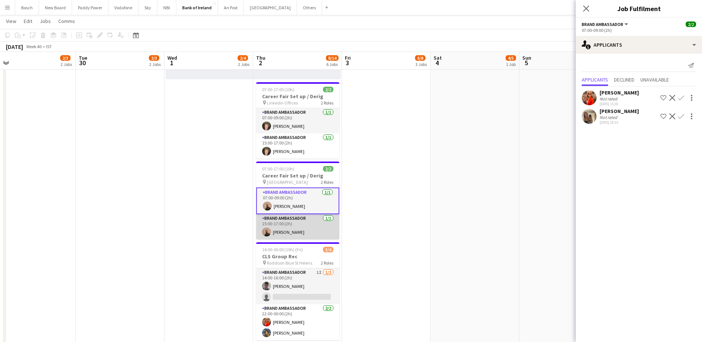
click at [283, 228] on app-card-role "Brand Ambassador [DATE] 15:00-17:00 (2h) [PERSON_NAME]" at bounding box center [297, 226] width 83 height 25
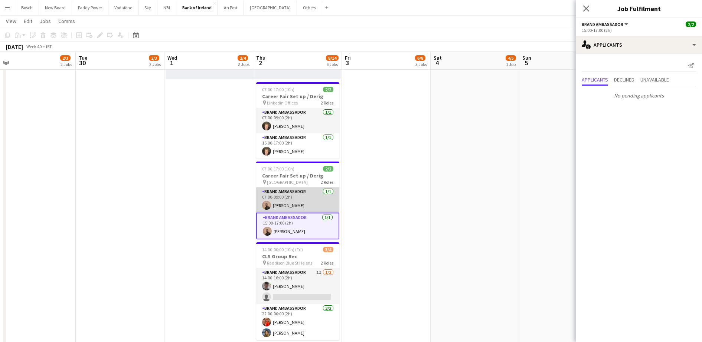
click at [315, 205] on app-card-role "Brand Ambassador [DATE] 07:00-09:00 (2h) [PERSON_NAME]" at bounding box center [297, 200] width 83 height 25
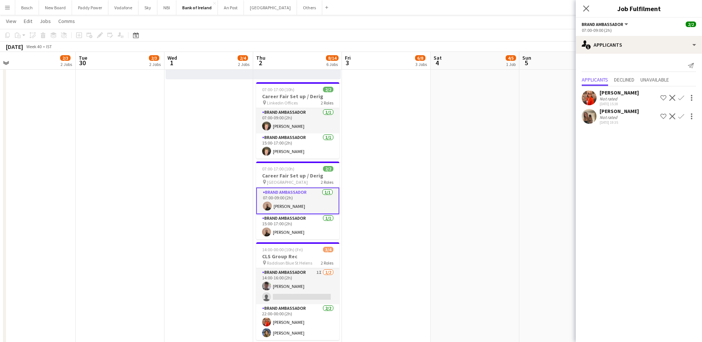
click at [680, 99] on app-icon "Confirm" at bounding box center [681, 98] width 6 height 6
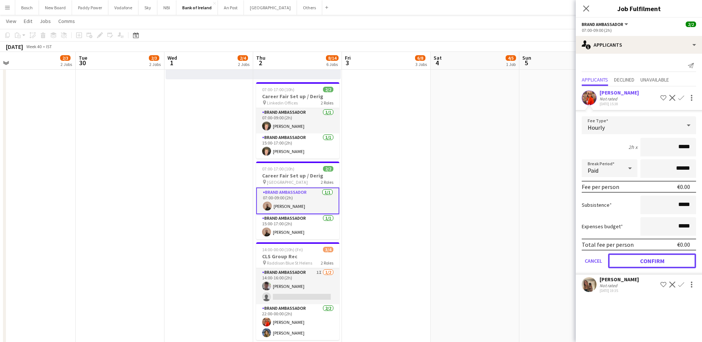
click at [641, 258] on button "Confirm" at bounding box center [652, 261] width 88 height 15
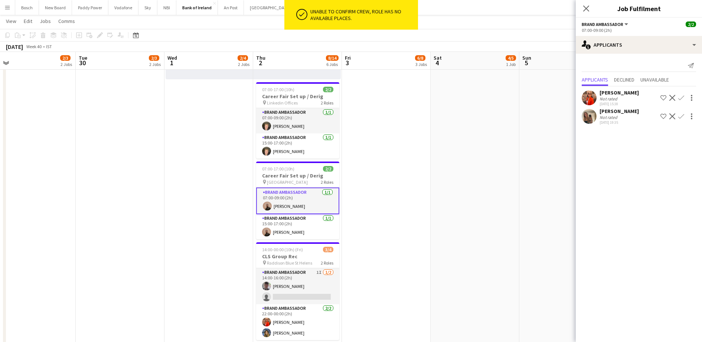
click at [311, 200] on app-card-role "Brand Ambassador [DATE] 07:00-09:00 (2h) [PERSON_NAME]" at bounding box center [297, 201] width 83 height 27
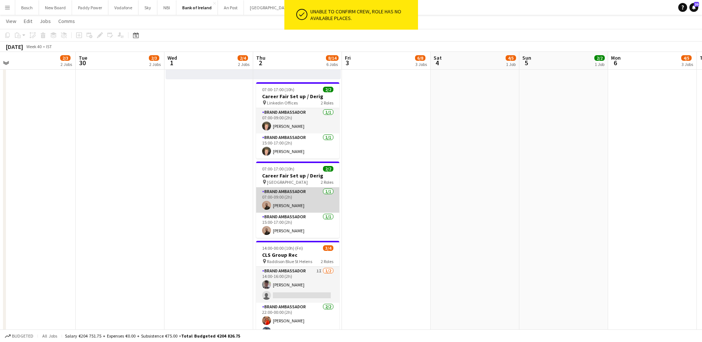
click at [304, 195] on app-card-role "Brand Ambassador [DATE] 07:00-09:00 (2h) [PERSON_NAME]" at bounding box center [297, 200] width 83 height 25
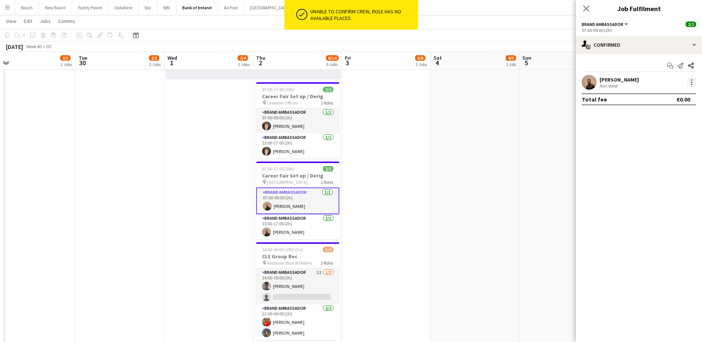
click at [688, 82] on div at bounding box center [691, 82] width 9 height 9
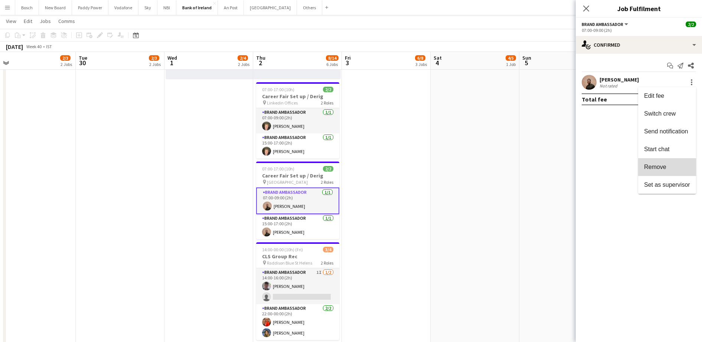
click at [661, 170] on span "Remove" at bounding box center [667, 167] width 46 height 7
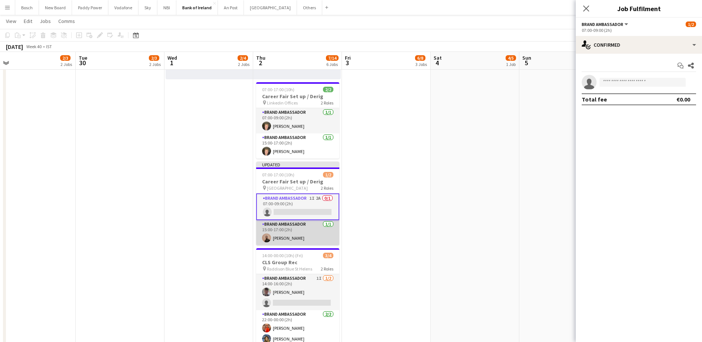
click at [306, 234] on app-card-role "Brand Ambassador [DATE] 15:00-17:00 (2h) [PERSON_NAME]" at bounding box center [297, 232] width 83 height 25
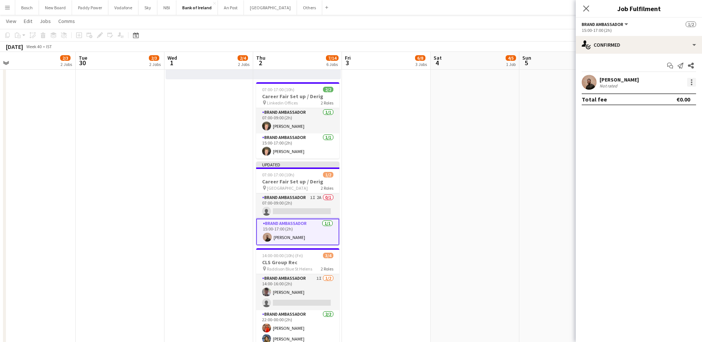
click at [689, 83] on div at bounding box center [691, 82] width 9 height 9
click at [663, 167] on span "Remove" at bounding box center [655, 167] width 22 height 6
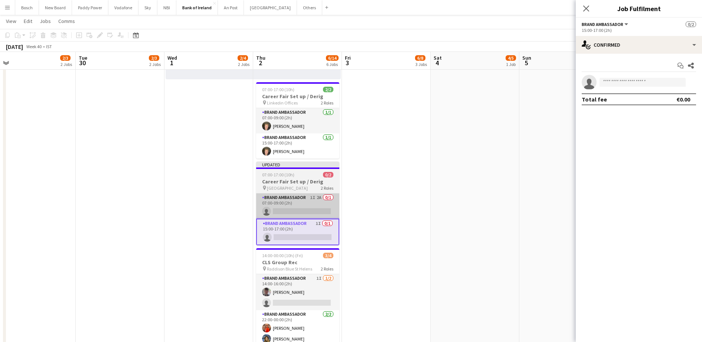
click at [286, 207] on app-card-role "Brand Ambassador 1I 2A 0/1 07:00-09:00 (2h) single-neutral-actions" at bounding box center [297, 206] width 83 height 25
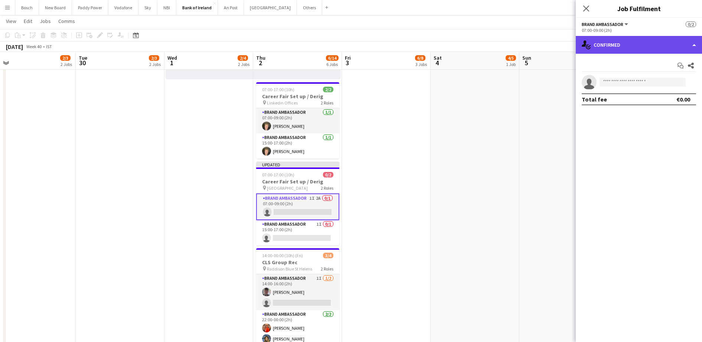
click at [629, 47] on div "single-neutral-actions-check-2 Confirmed" at bounding box center [638, 45] width 126 height 18
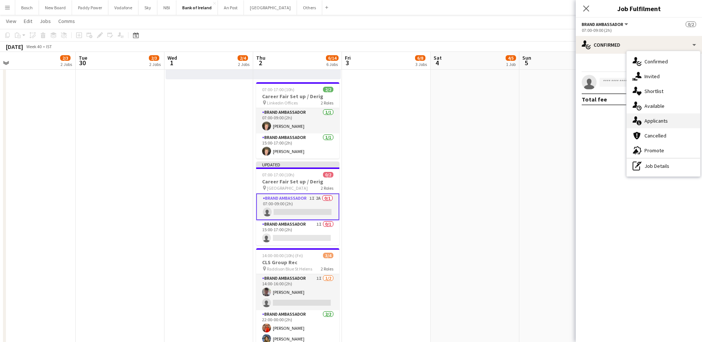
click at [670, 116] on div "single-neutral-actions-information Applicants" at bounding box center [662, 121] width 73 height 15
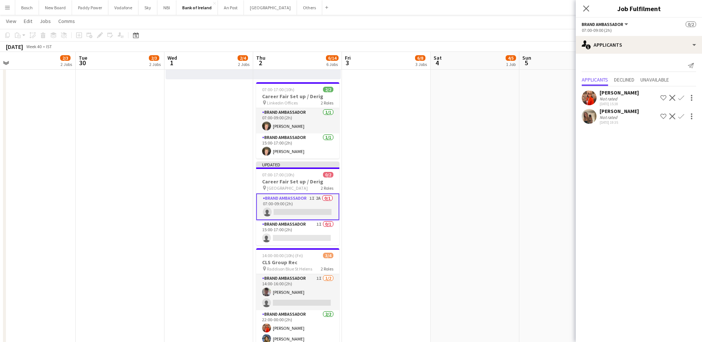
click at [682, 101] on app-icon "Confirm" at bounding box center [681, 98] width 6 height 6
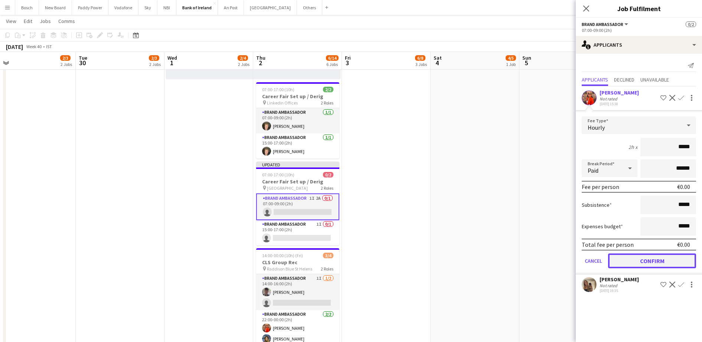
click at [647, 261] on button "Confirm" at bounding box center [652, 261] width 88 height 15
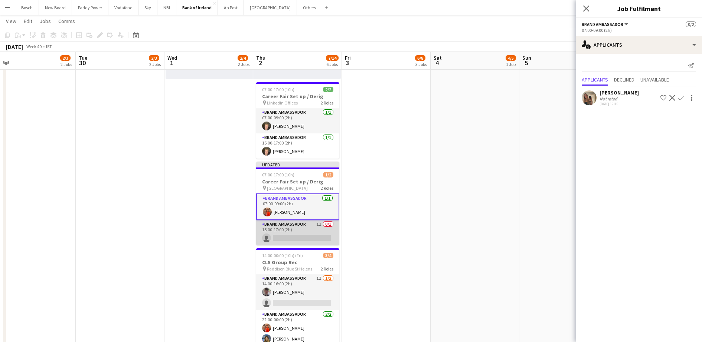
click at [285, 239] on app-card-role "Brand Ambassador 1I 0/1 15:00-17:00 (2h) single-neutral-actions" at bounding box center [297, 232] width 83 height 25
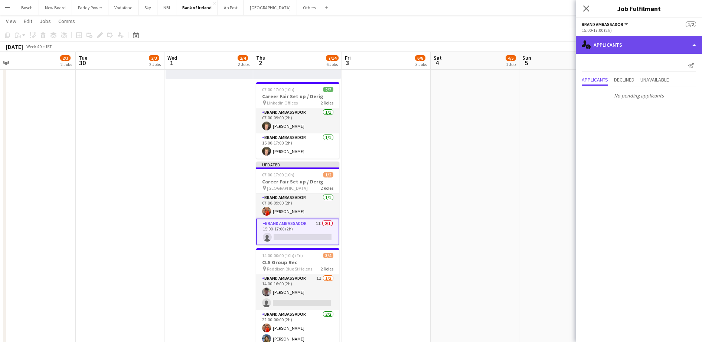
click at [627, 49] on div "single-neutral-actions-information Applicants" at bounding box center [638, 45] width 126 height 18
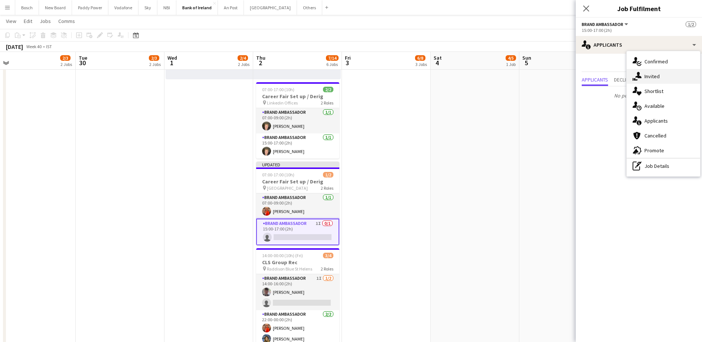
click at [653, 79] on span "Invited" at bounding box center [651, 76] width 15 height 7
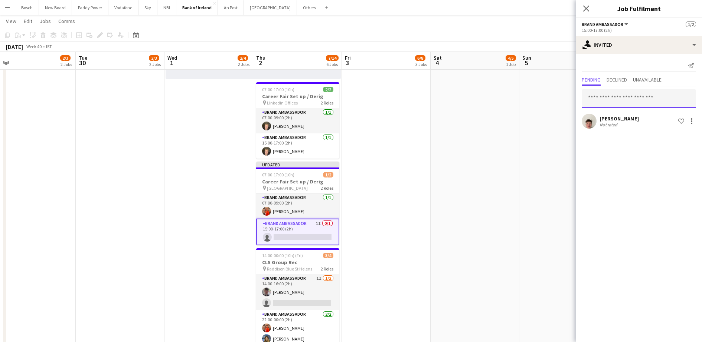
click at [617, 92] on input "text" at bounding box center [638, 98] width 114 height 19
type input "****"
click at [627, 116] on span "[PERSON_NAME]" at bounding box center [608, 117] width 43 height 6
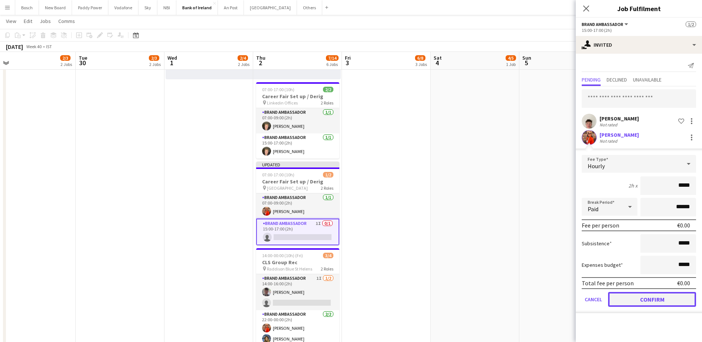
click at [650, 304] on button "Confirm" at bounding box center [652, 299] width 88 height 15
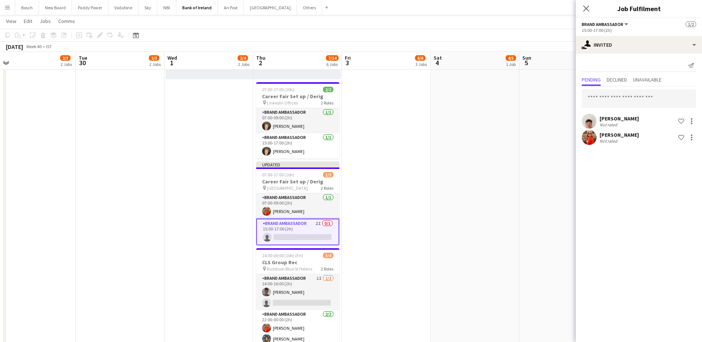
drag, startPoint x: 558, startPoint y: 44, endPoint x: 583, endPoint y: 54, distance: 27.0
click at [558, 44] on div "[DATE] Week 40 • IST Publish 1 job Revert 1 job" at bounding box center [351, 47] width 702 height 10
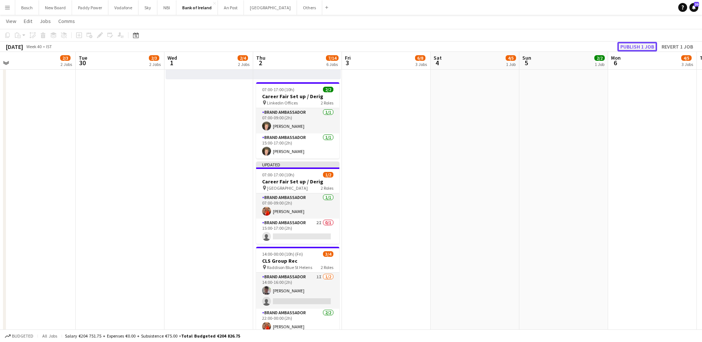
click at [633, 45] on button "Publish 1 job" at bounding box center [637, 47] width 40 height 10
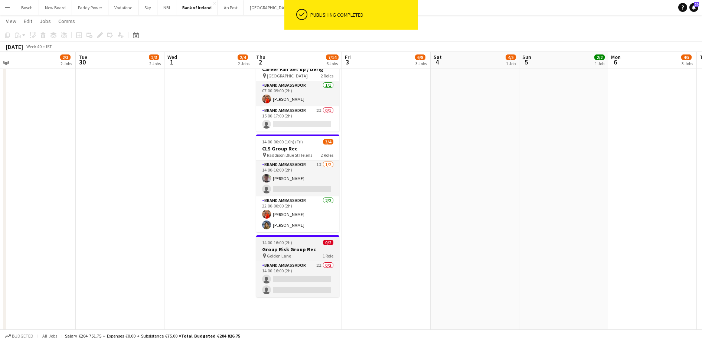
scroll to position [378, 0]
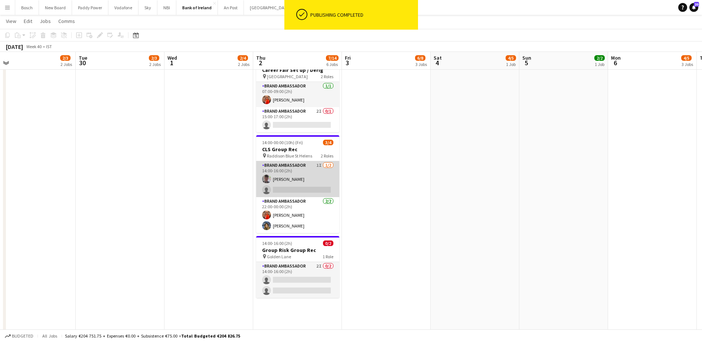
click at [295, 187] on app-card-role "Brand Ambassador 1I [DATE] 14:00-16:00 (2h) [PERSON_NAME] single-neutral-actions" at bounding box center [297, 179] width 83 height 36
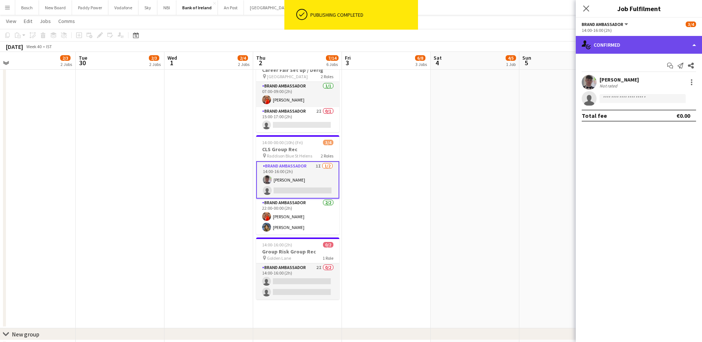
click at [640, 41] on div "single-neutral-actions-check-2 Confirmed" at bounding box center [638, 45] width 126 height 18
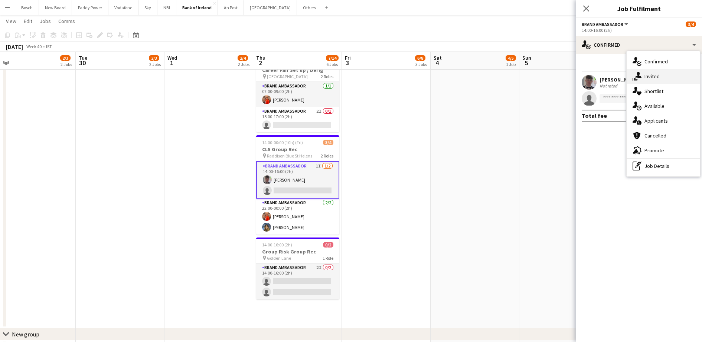
click at [642, 82] on div "single-neutral-actions-share-1 Invited" at bounding box center [662, 76] width 73 height 15
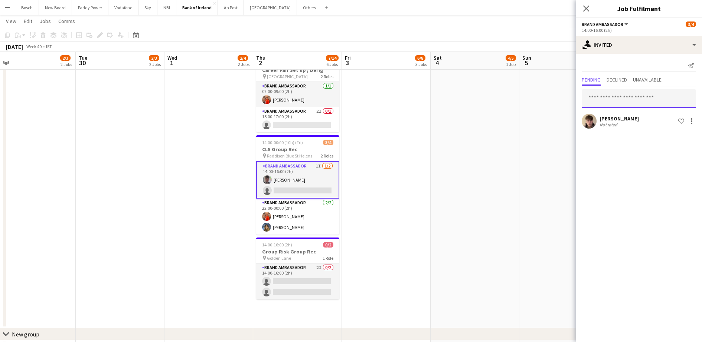
click at [611, 101] on input "text" at bounding box center [638, 98] width 114 height 19
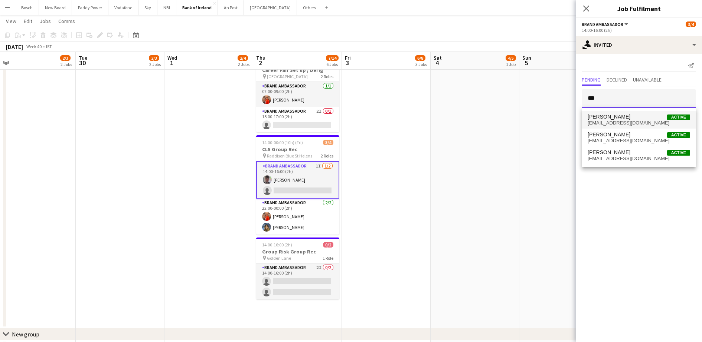
type input "***"
click at [609, 116] on span "[PERSON_NAME]" at bounding box center [608, 117] width 43 height 6
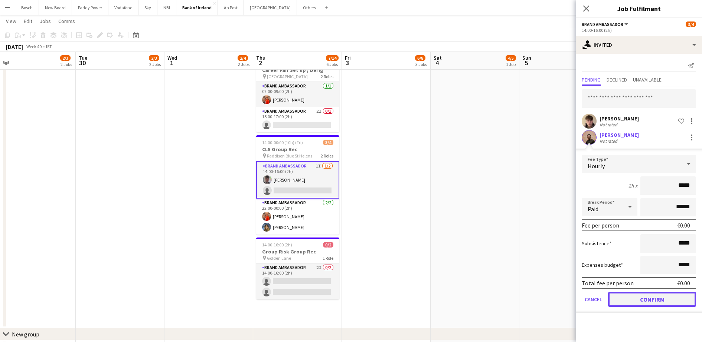
click at [637, 297] on button "Confirm" at bounding box center [652, 299] width 88 height 15
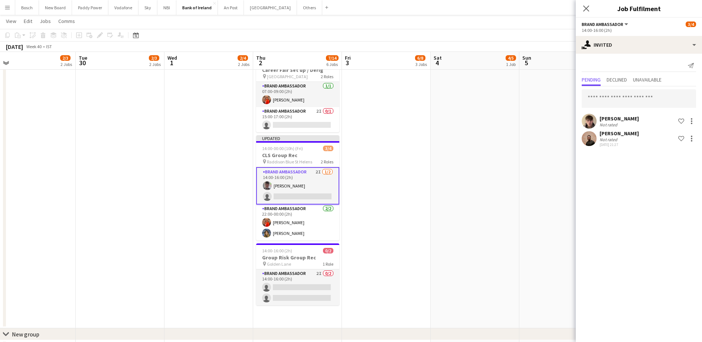
click at [483, 167] on app-date-cell "12:00-22:00 (10h) 4/5 Virgin Media [GEOGRAPHIC_DATA] pin Limerick 2 Roles Brand…" at bounding box center [474, 17] width 89 height 624
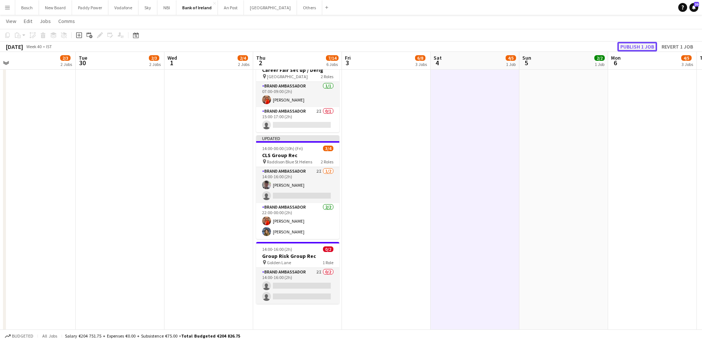
click at [622, 42] on button "Publish 1 job" at bounding box center [637, 47] width 40 height 10
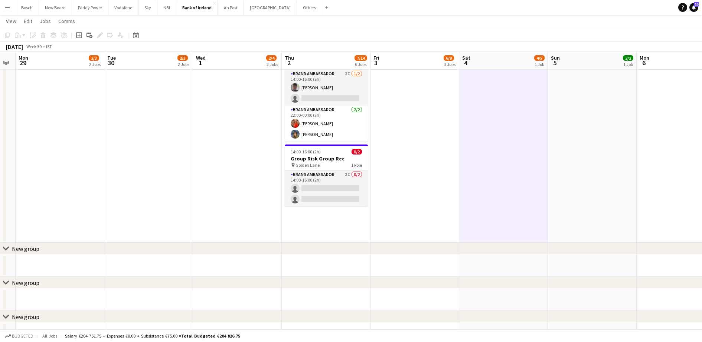
scroll to position [469, 0]
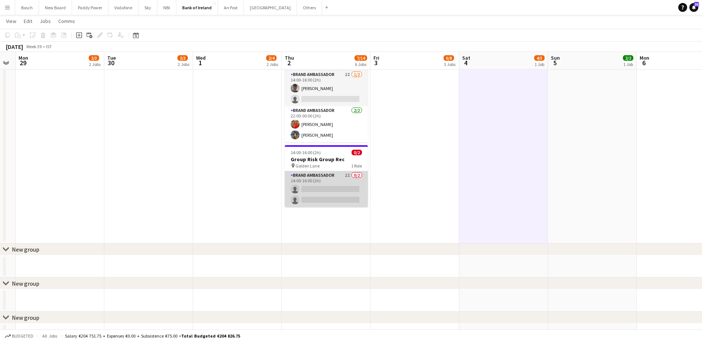
click at [324, 197] on app-card-role "Brand Ambassador 2I 0/2 14:00-16:00 (2h) single-neutral-actions single-neutral-…" at bounding box center [326, 189] width 83 height 36
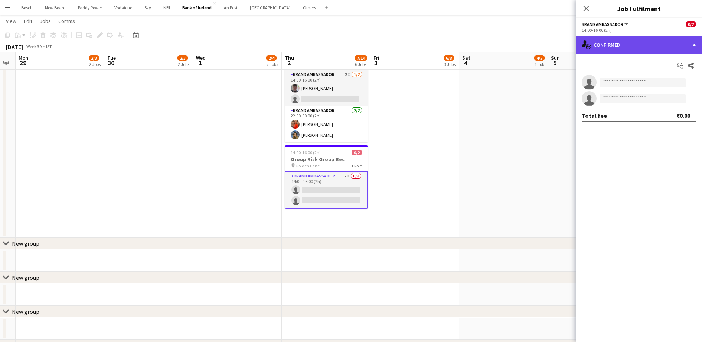
click at [593, 40] on div "single-neutral-actions-check-2 Confirmed" at bounding box center [638, 45] width 126 height 18
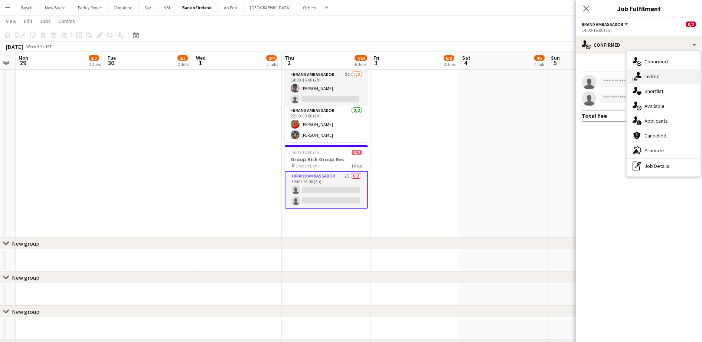
click at [668, 74] on div "single-neutral-actions-share-1 Invited" at bounding box center [662, 76] width 73 height 15
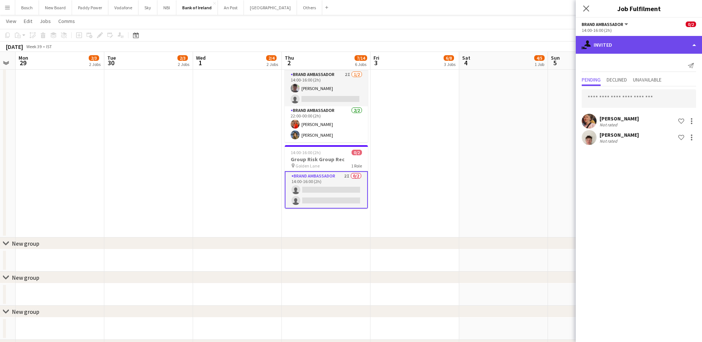
click at [627, 36] on div "single-neutral-actions-share-1 Invited" at bounding box center [638, 45] width 126 height 18
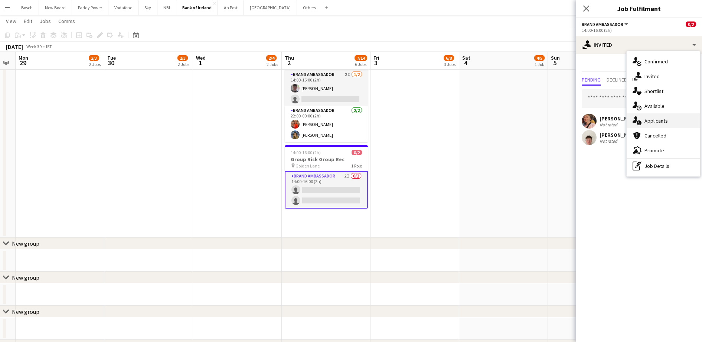
click at [660, 122] on span "Applicants" at bounding box center [655, 121] width 23 height 7
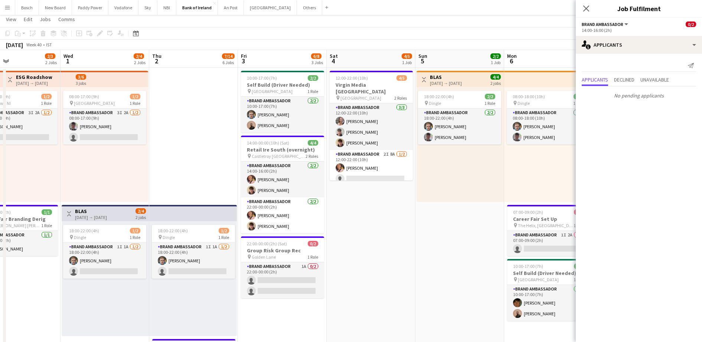
scroll to position [0, 0]
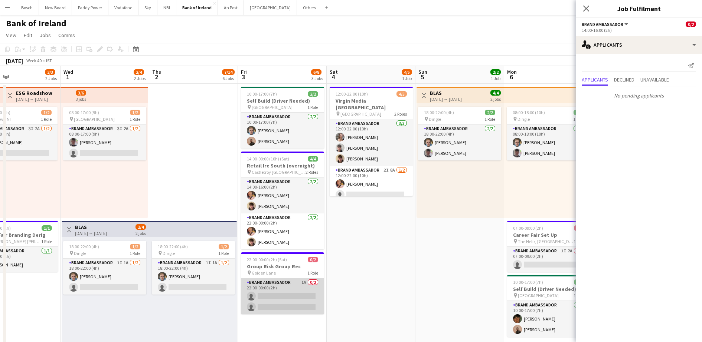
click at [283, 295] on app-card-role "Brand Ambassador 1A 0/2 22:00-00:00 (2h) single-neutral-actions single-neutral-…" at bounding box center [282, 297] width 83 height 36
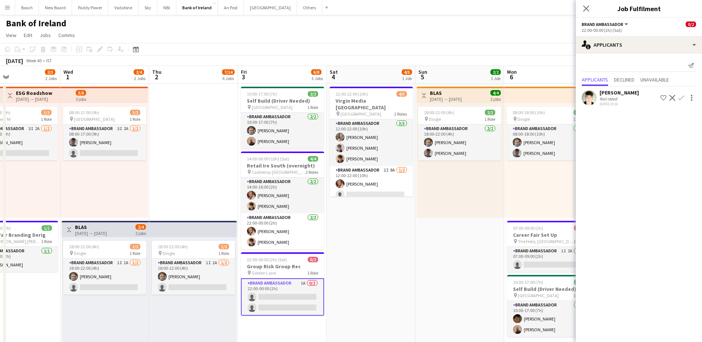
click at [683, 101] on button "Confirm" at bounding box center [680, 98] width 9 height 9
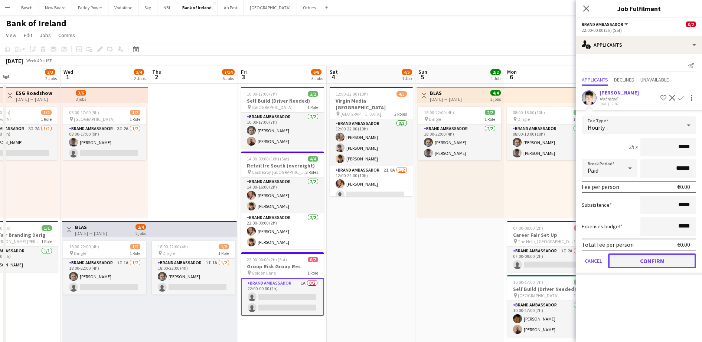
click at [646, 262] on button "Confirm" at bounding box center [652, 261] width 88 height 15
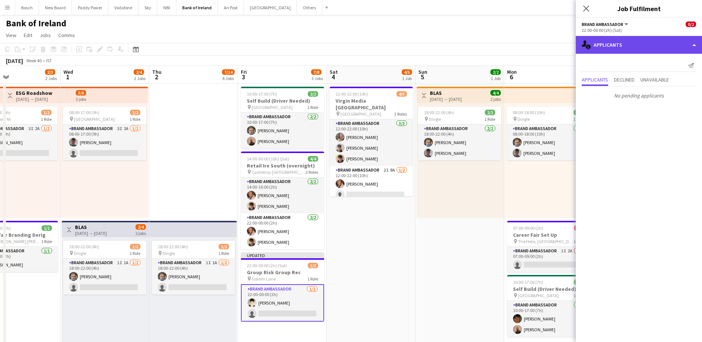
click at [630, 42] on div "single-neutral-actions-information Applicants" at bounding box center [638, 45] width 126 height 18
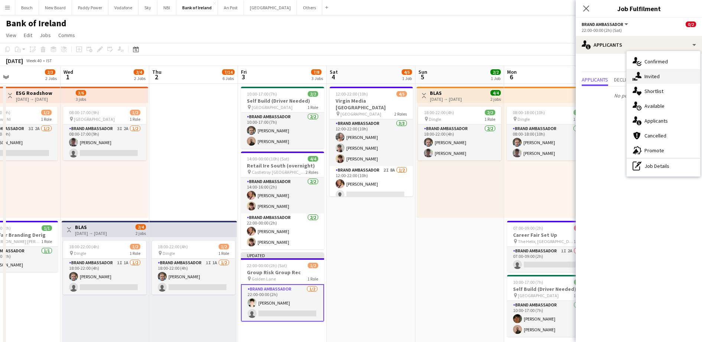
click at [657, 76] on span "Invited" at bounding box center [651, 76] width 15 height 7
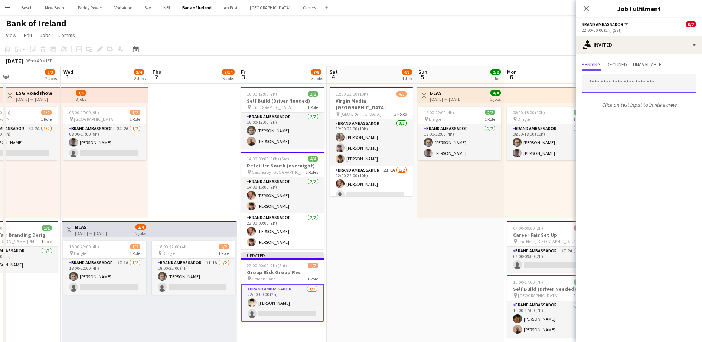
click at [609, 79] on input "text" at bounding box center [638, 83] width 114 height 19
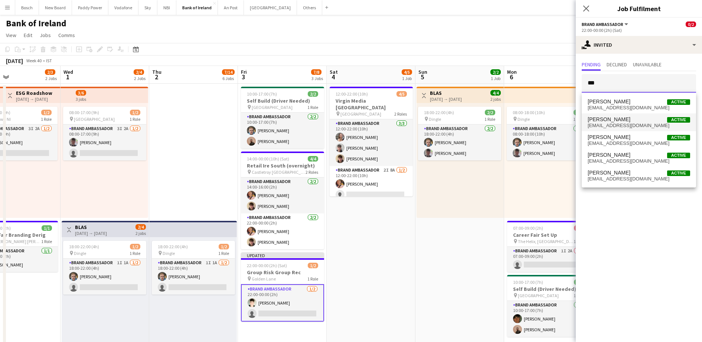
type input "***"
click at [610, 118] on span "[PERSON_NAME]" at bounding box center [608, 120] width 43 height 6
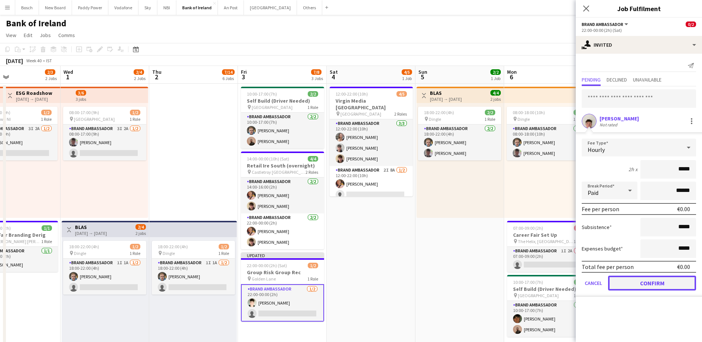
click at [646, 283] on button "Confirm" at bounding box center [652, 283] width 88 height 15
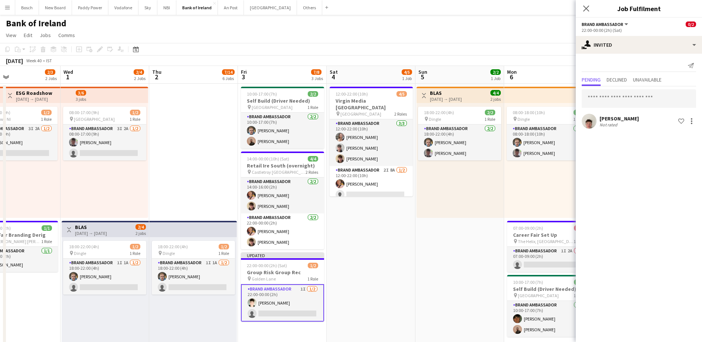
click at [558, 51] on app-toolbar "Copy Paste Paste Ctrl+V Paste with crew Ctrl+Shift+V Paste linked Job [GEOGRAPH…" at bounding box center [351, 49] width 702 height 13
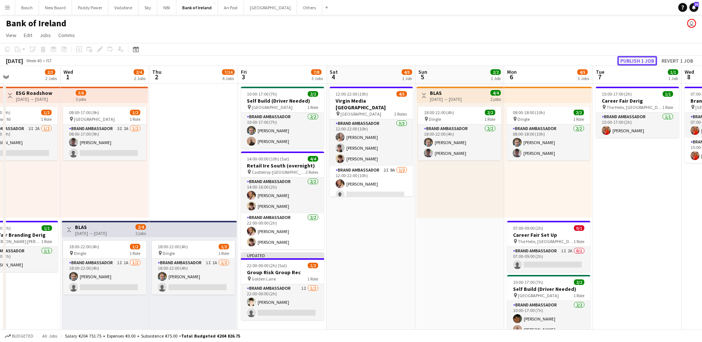
click at [634, 58] on button "Publish 1 job" at bounding box center [637, 61] width 40 height 10
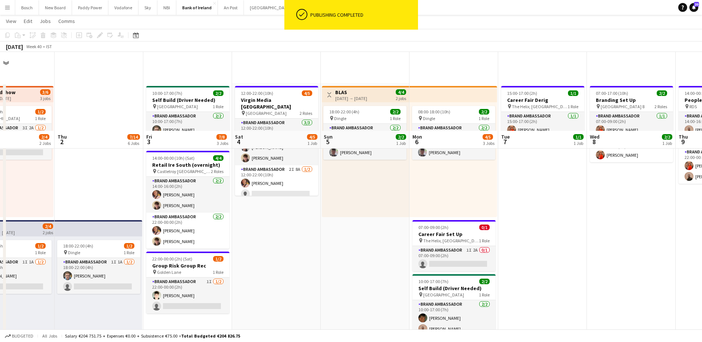
scroll to position [0, 301]
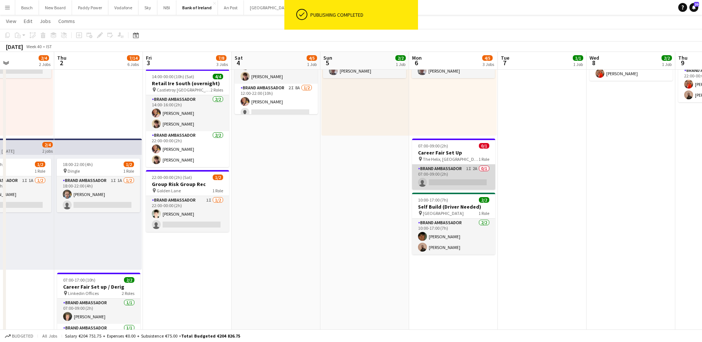
click at [454, 172] on app-card-role "Brand Ambassador 1I 2A 0/1 07:00-09:00 (2h) single-neutral-actions" at bounding box center [453, 177] width 83 height 25
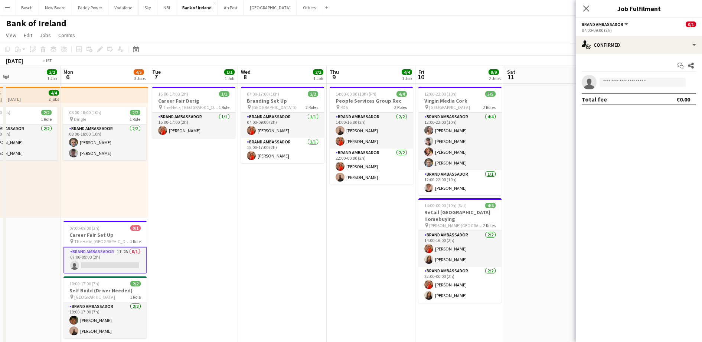
scroll to position [0, 283]
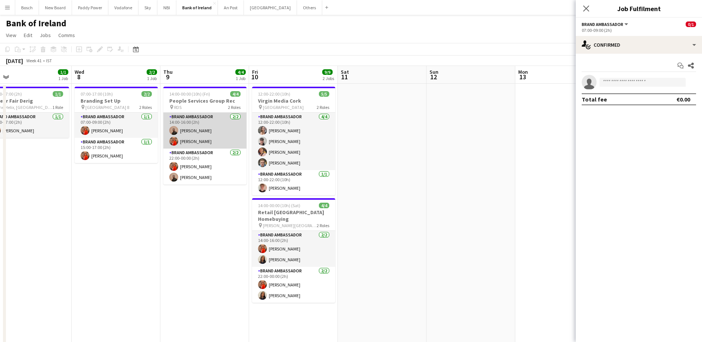
click at [222, 123] on app-card-role "Brand Ambassador [DATE] 14:00-16:00 (2h) [PERSON_NAME] [PERSON_NAME]" at bounding box center [204, 131] width 83 height 36
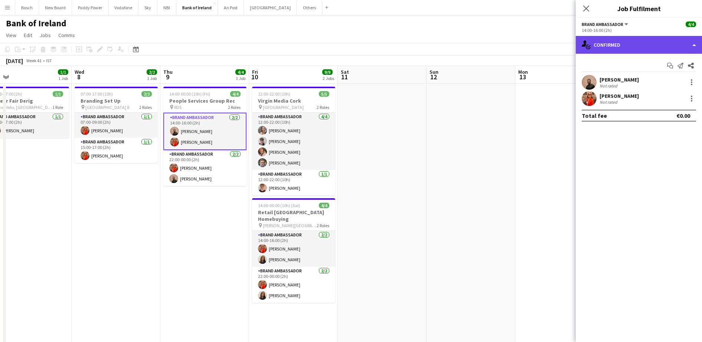
click at [627, 36] on div "single-neutral-actions-check-2 Confirmed" at bounding box center [638, 45] width 126 height 18
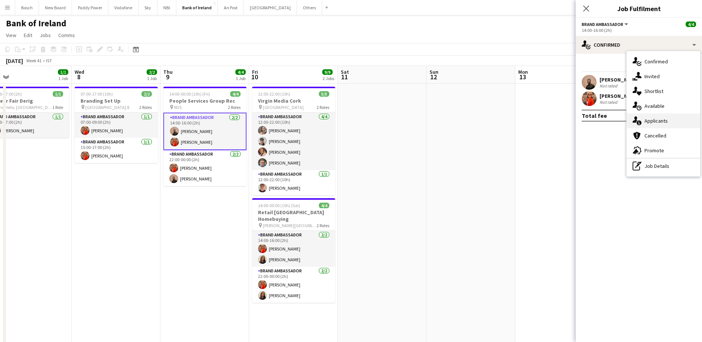
click at [676, 121] on div "single-neutral-actions-information Applicants" at bounding box center [662, 121] width 73 height 15
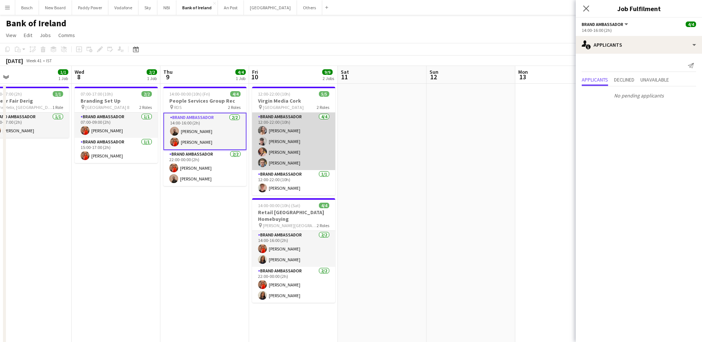
click at [289, 126] on app-card-role "Brand Ambassador [DATE] 12:00-22:00 (10h) [PERSON_NAME] [PERSON_NAME] [PERSON_N…" at bounding box center [293, 142] width 83 height 58
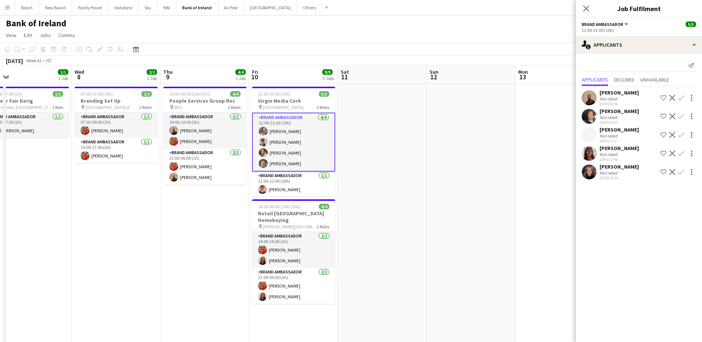
click at [289, 126] on app-card-role "Brand Ambassador [DATE] 12:00-22:00 (10h) [PERSON_NAME] [PERSON_NAME] [PERSON_N…" at bounding box center [293, 142] width 83 height 59
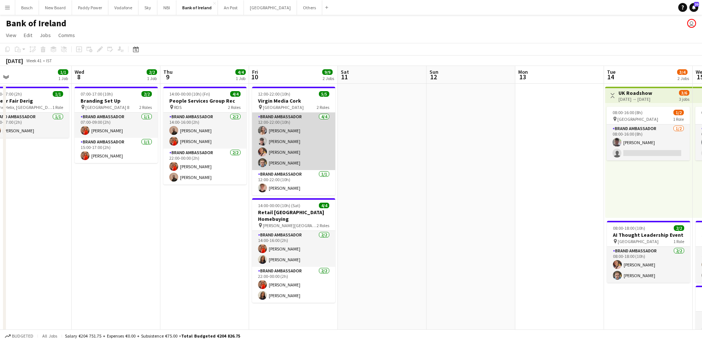
click at [289, 126] on app-card-role "Brand Ambassador [DATE] 12:00-22:00 (10h) [PERSON_NAME] [PERSON_NAME] [PERSON_N…" at bounding box center [293, 142] width 83 height 58
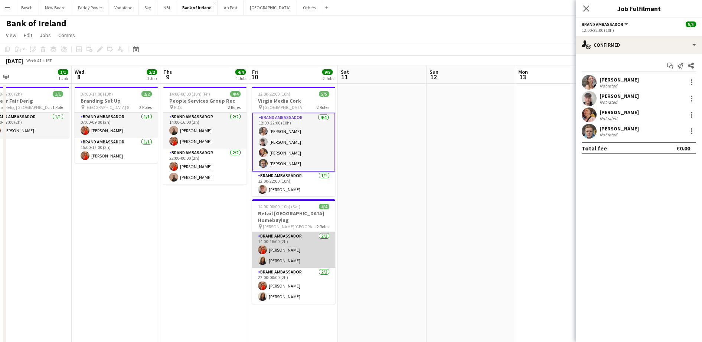
click at [298, 246] on app-card-role "Brand Ambassador [DATE] 14:00-16:00 (2h) [PERSON_NAME] [PERSON_NAME]" at bounding box center [293, 250] width 83 height 36
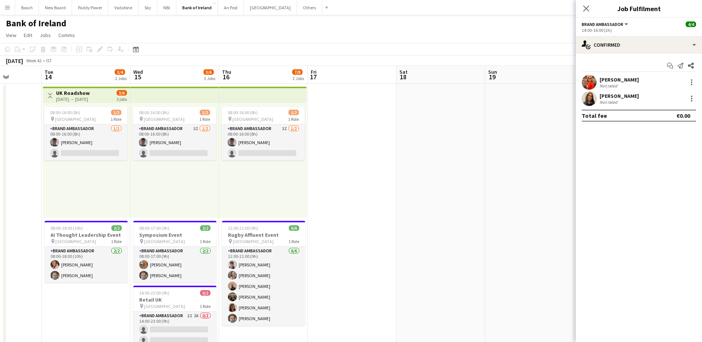
scroll to position [91, 0]
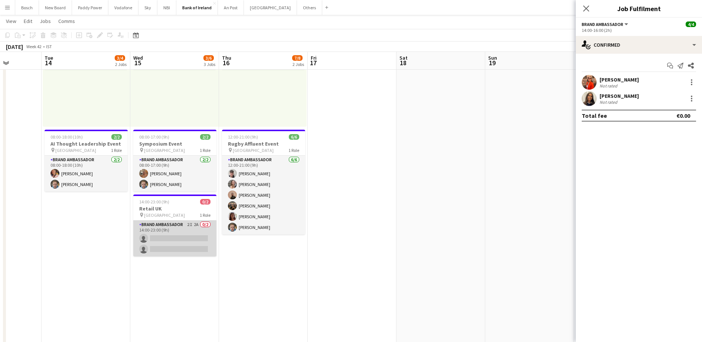
click at [181, 249] on app-card-role "Brand Ambassador 2I 2A 0/2 14:00-23:00 (9h) single-neutral-actions single-neutr…" at bounding box center [174, 239] width 83 height 36
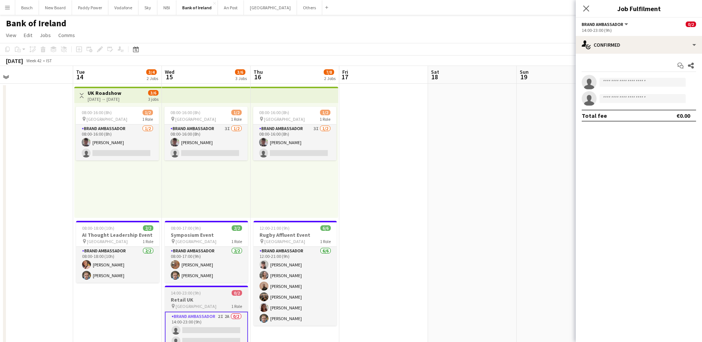
scroll to position [28, 0]
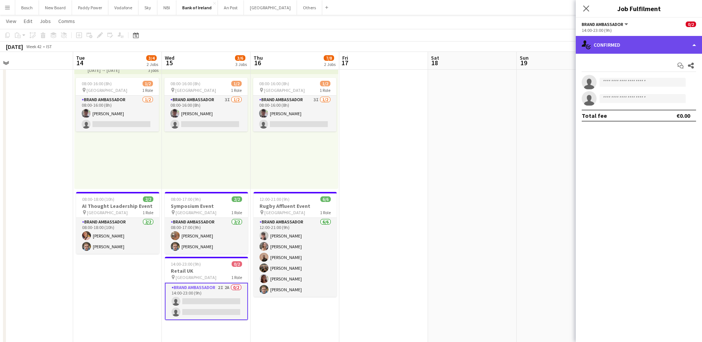
click at [603, 47] on div "single-neutral-actions-check-2 Confirmed" at bounding box center [638, 45] width 126 height 18
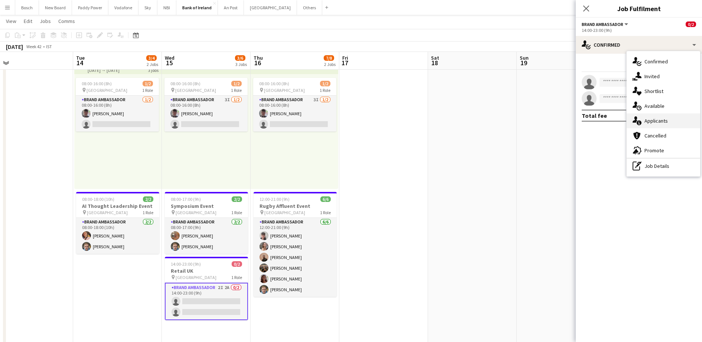
click at [636, 115] on div "single-neutral-actions-information Applicants" at bounding box center [662, 121] width 73 height 15
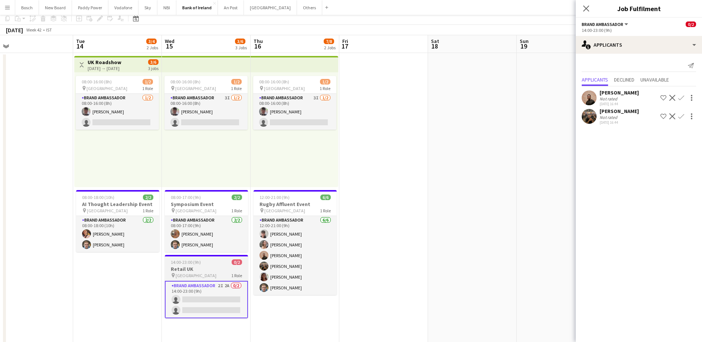
scroll to position [0, 0]
